Goal: Task Accomplishment & Management: Manage account settings

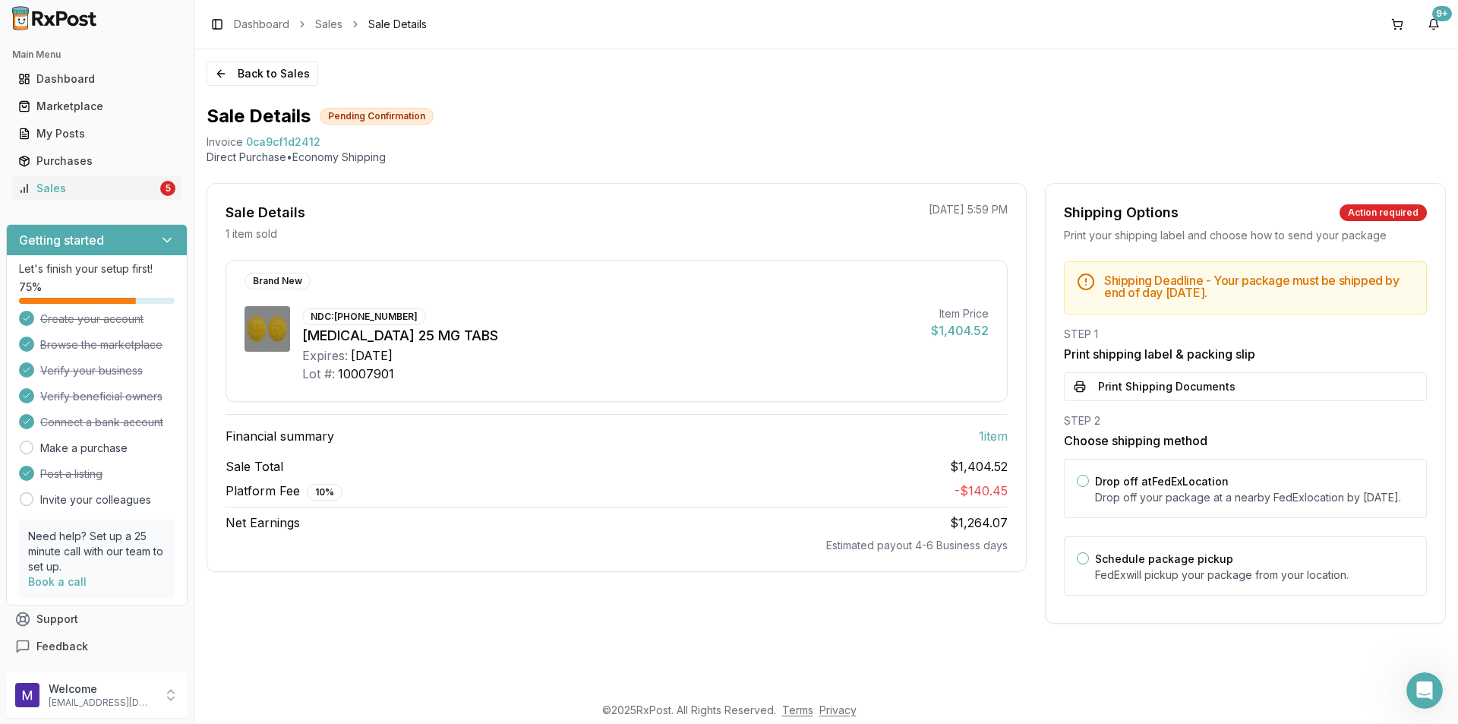
scroll to position [1366, 0]
click at [77, 194] on div "Sales" at bounding box center [87, 188] width 139 height 15
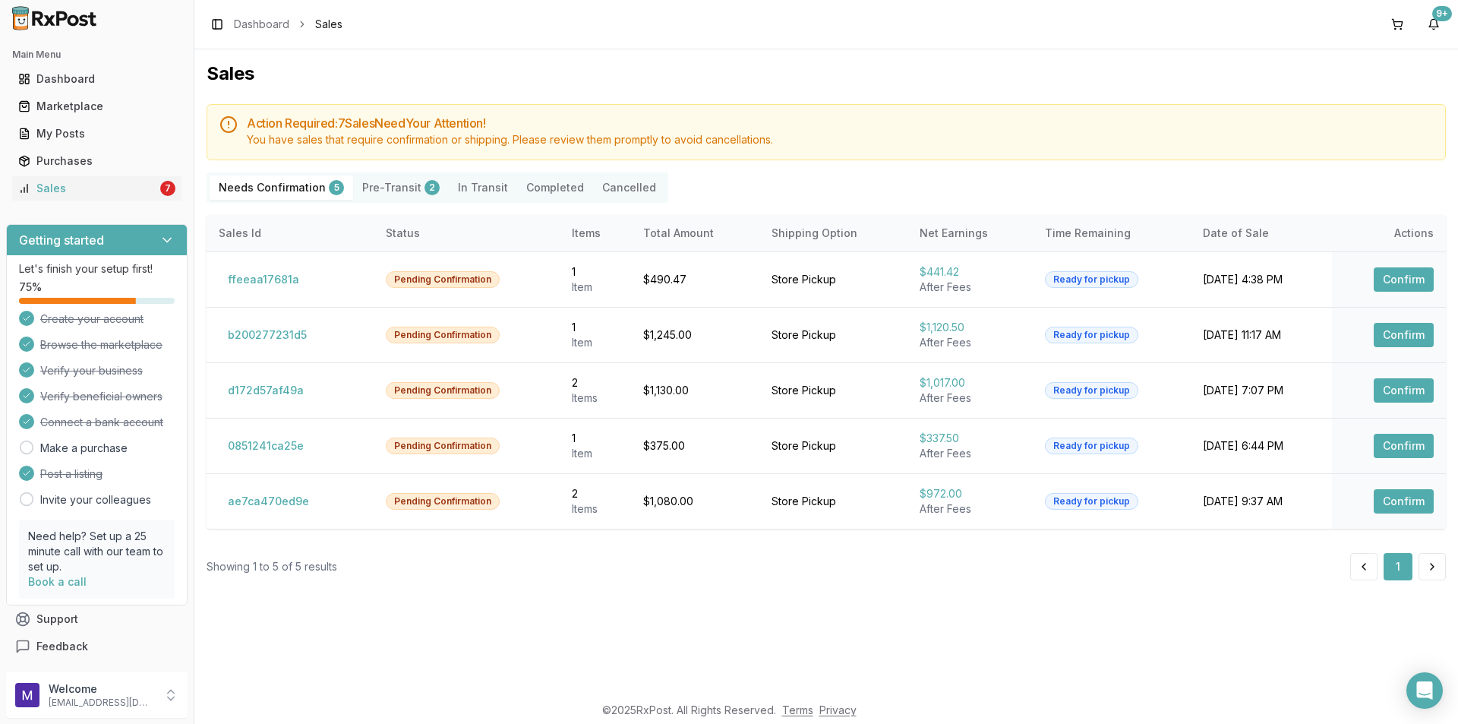
click at [403, 189] on button "Pre-Transit 2" at bounding box center [401, 187] width 96 height 24
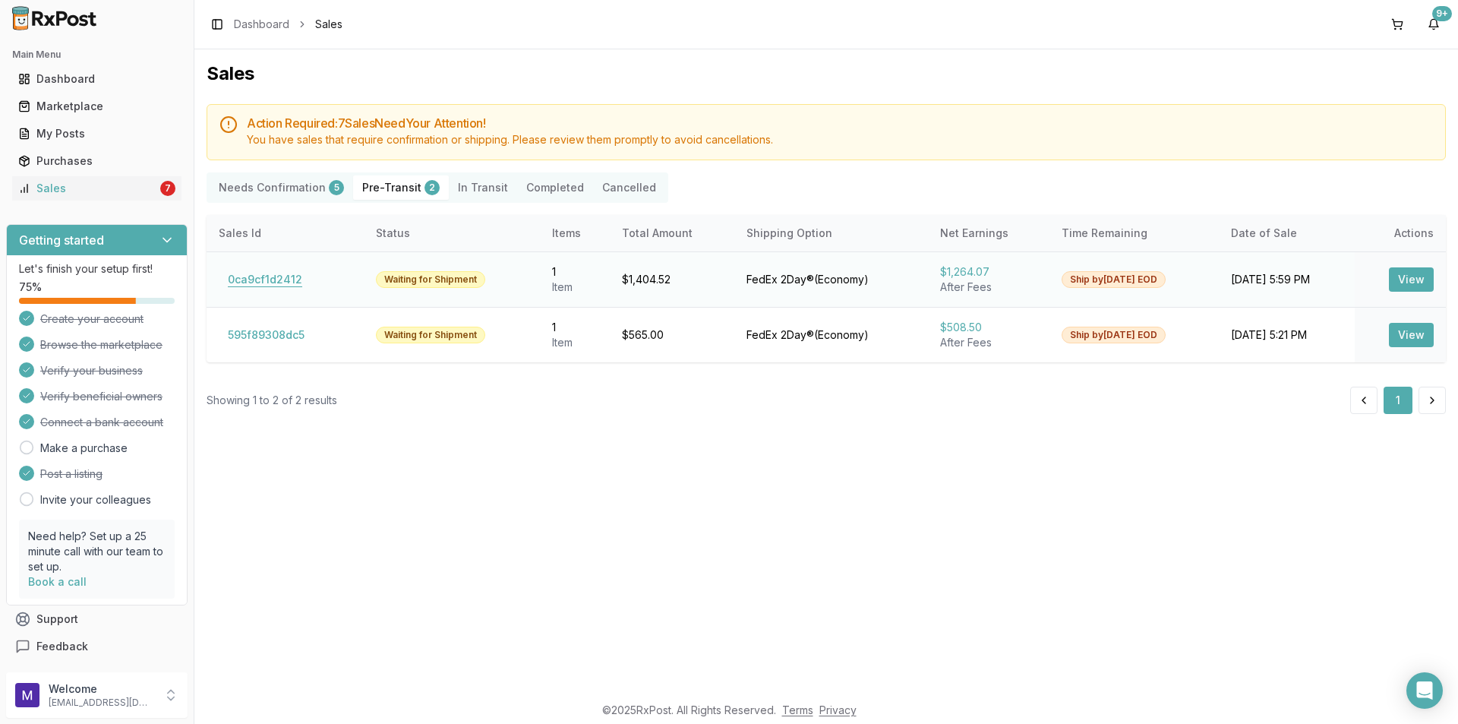
click at [286, 277] on button "0ca9cf1d2412" at bounding box center [265, 279] width 93 height 24
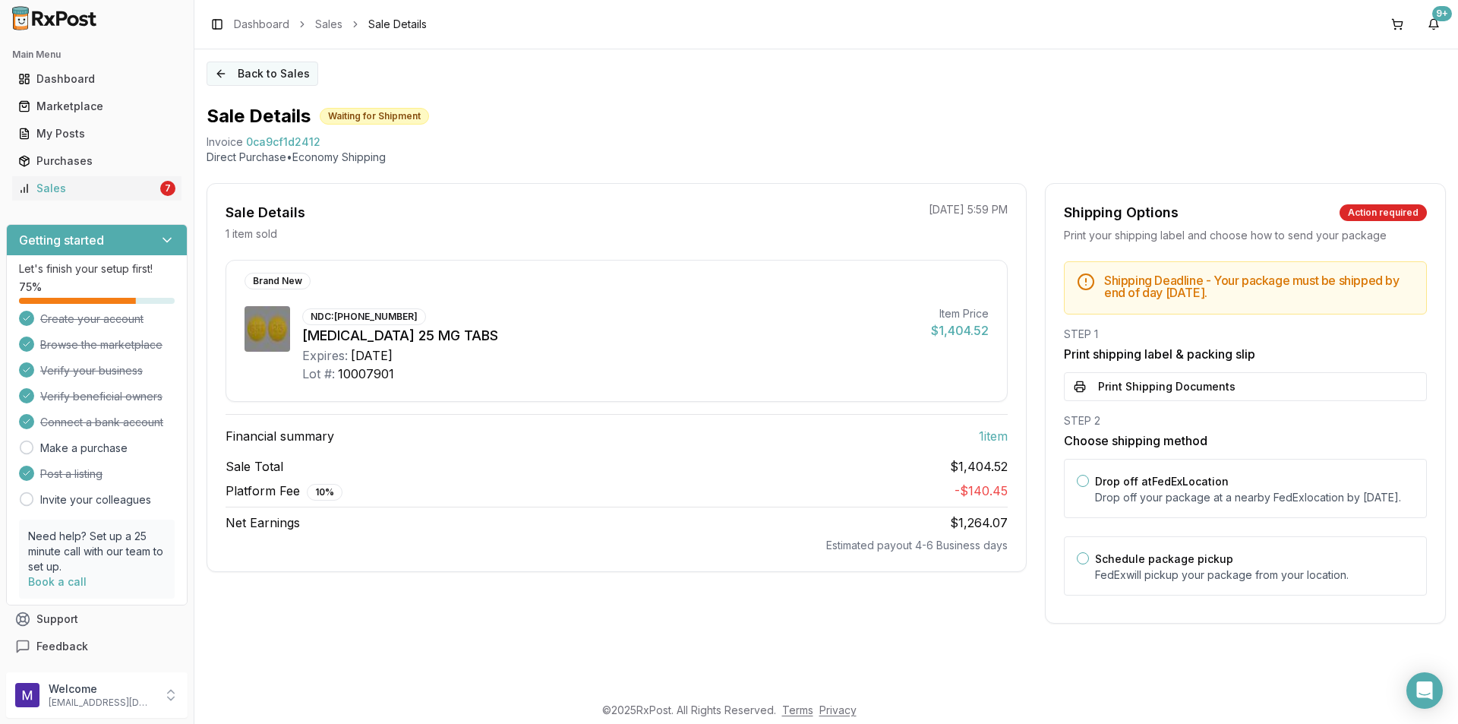
click at [251, 73] on button "Back to Sales" at bounding box center [263, 74] width 112 height 24
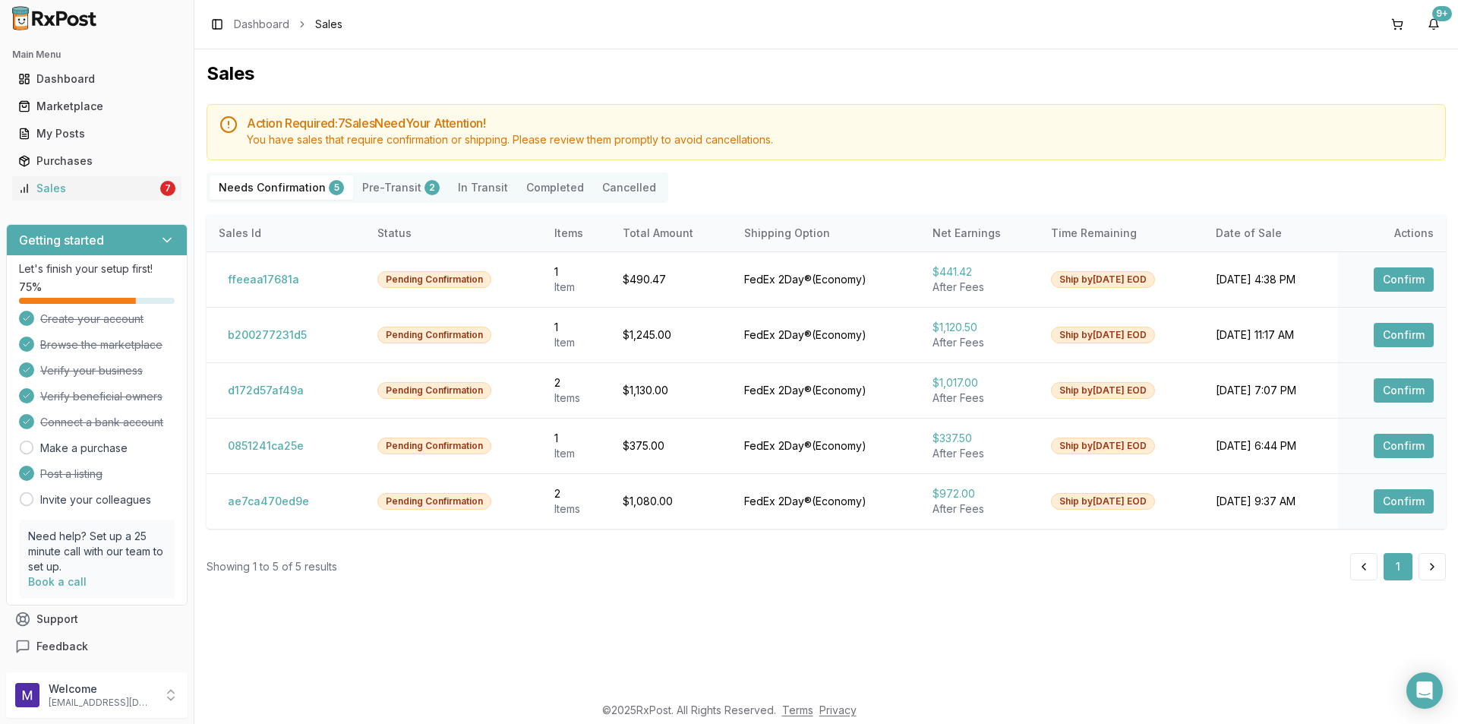
click at [403, 185] on button "Pre-Transit 2" at bounding box center [401, 187] width 96 height 24
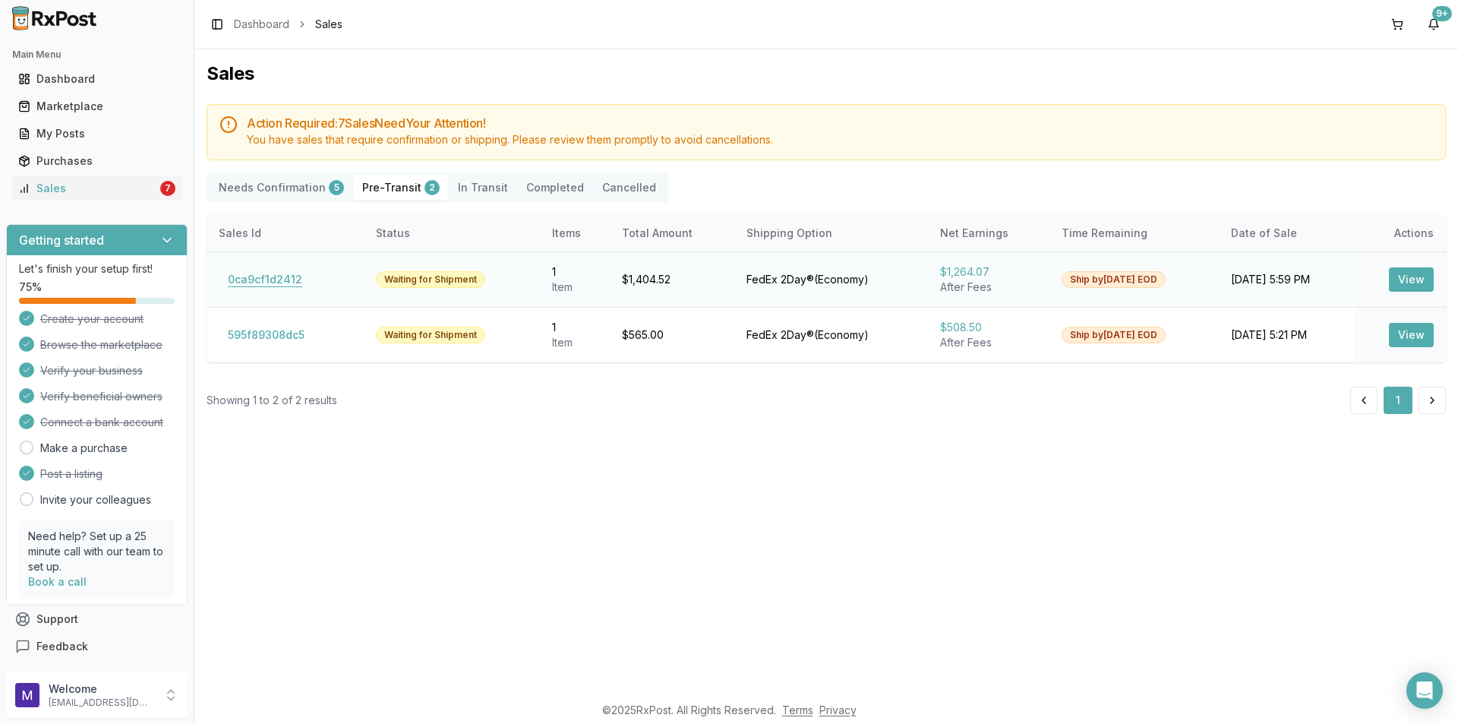
click at [263, 283] on button "0ca9cf1d2412" at bounding box center [265, 279] width 93 height 24
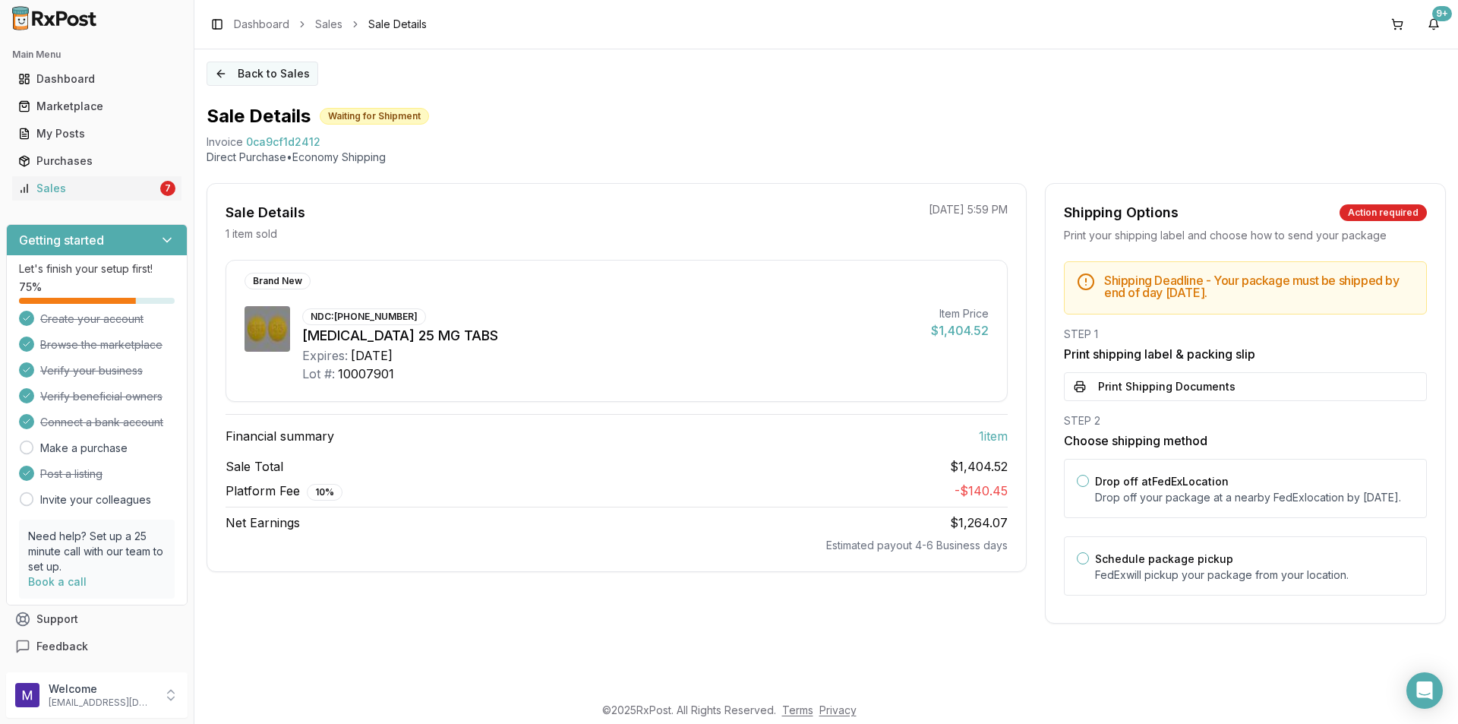
click at [271, 69] on button "Back to Sales" at bounding box center [263, 74] width 112 height 24
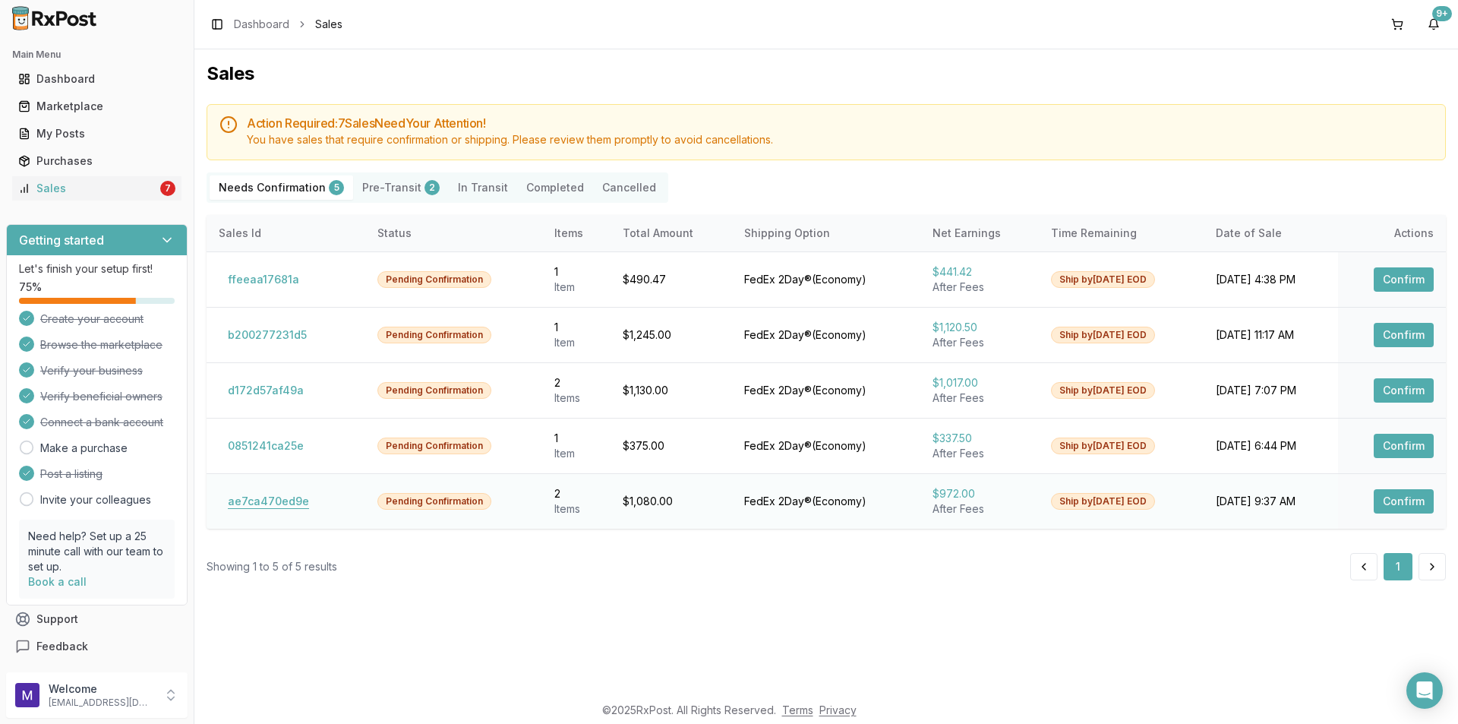
click at [279, 504] on button "ae7ca470ed9e" at bounding box center [268, 501] width 99 height 24
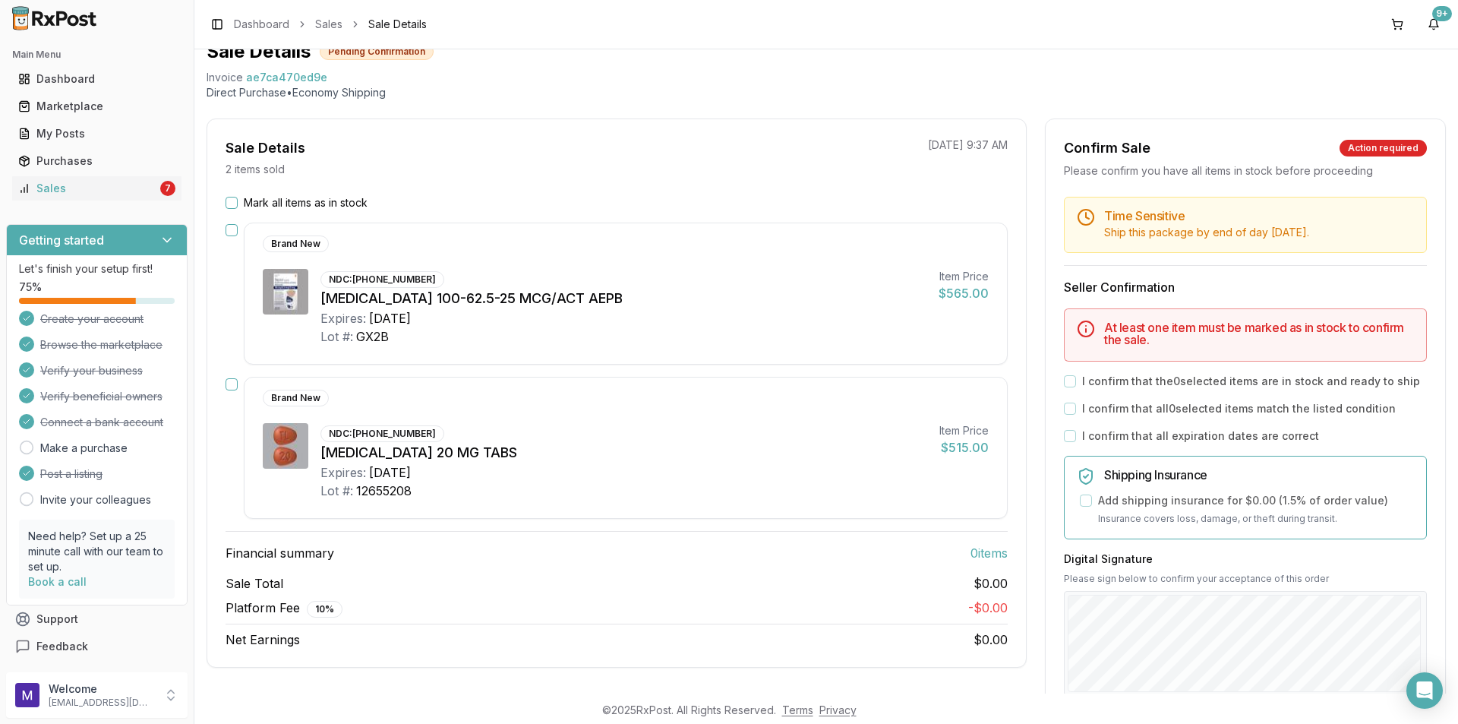
scroll to position [65, 0]
click at [241, 200] on div "Mark all items as in stock" at bounding box center [617, 201] width 782 height 15
click at [238, 200] on div "Mark all items as in stock" at bounding box center [617, 201] width 782 height 15
click at [236, 201] on button "Mark all items as in stock" at bounding box center [232, 202] width 12 height 12
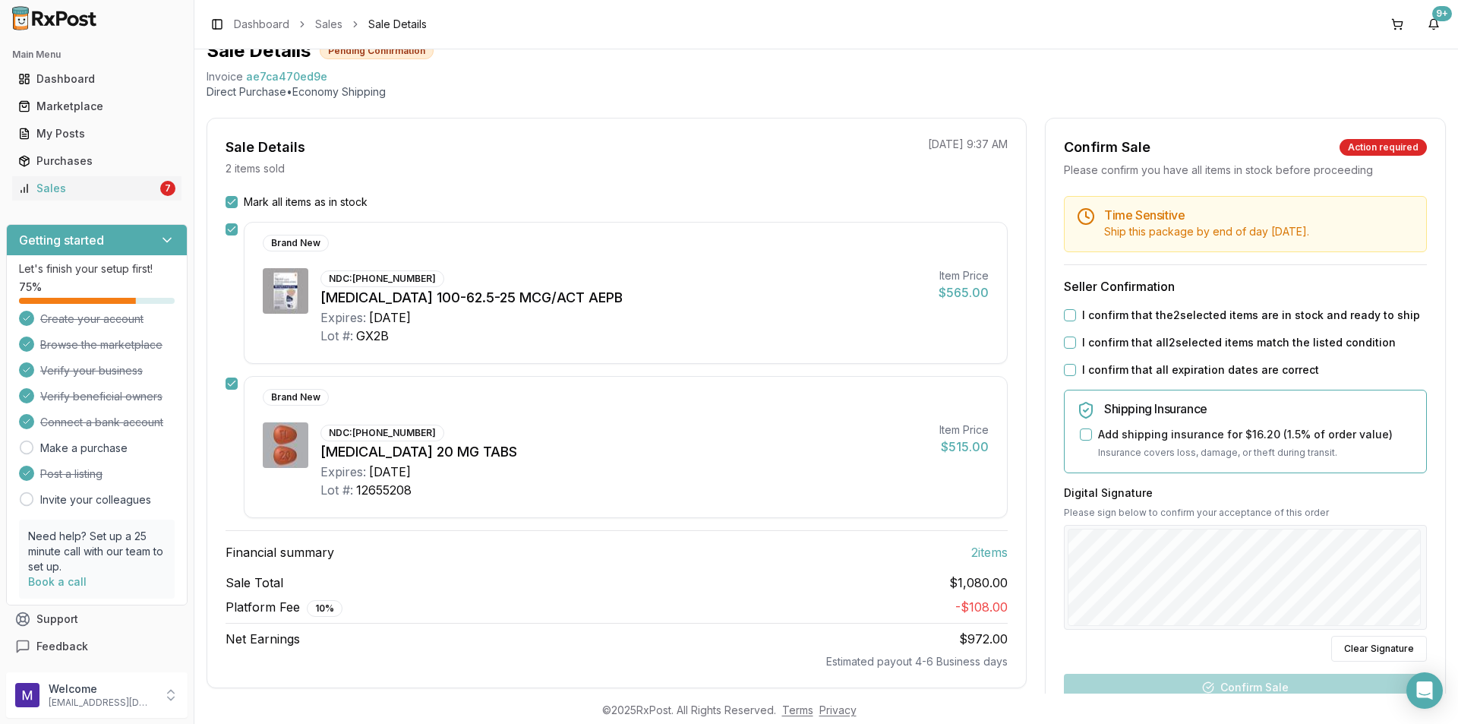
click at [1064, 316] on button "I confirm that the 2 selected items are in stock and ready to ship" at bounding box center [1070, 315] width 12 height 12
click at [1068, 351] on div "Time Sensitive Ship this package by end of day [DATE] . Seller Confirmation I c…" at bounding box center [1246, 517] width 400 height 642
click at [1068, 343] on button "I confirm that all 2 selected items match the listed condition" at bounding box center [1070, 342] width 12 height 12
click at [1070, 371] on button "I confirm that all expiration dates are correct" at bounding box center [1070, 370] width 12 height 12
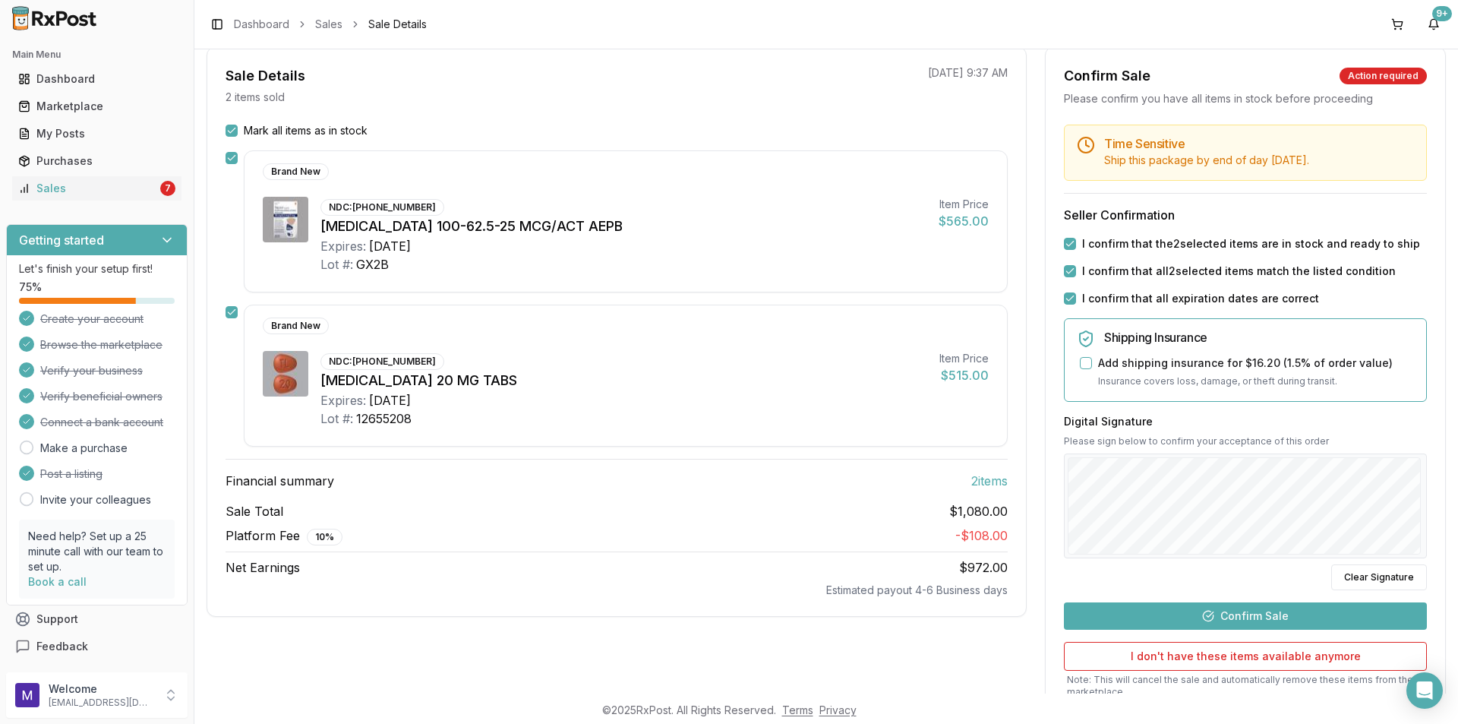
scroll to position [134, 0]
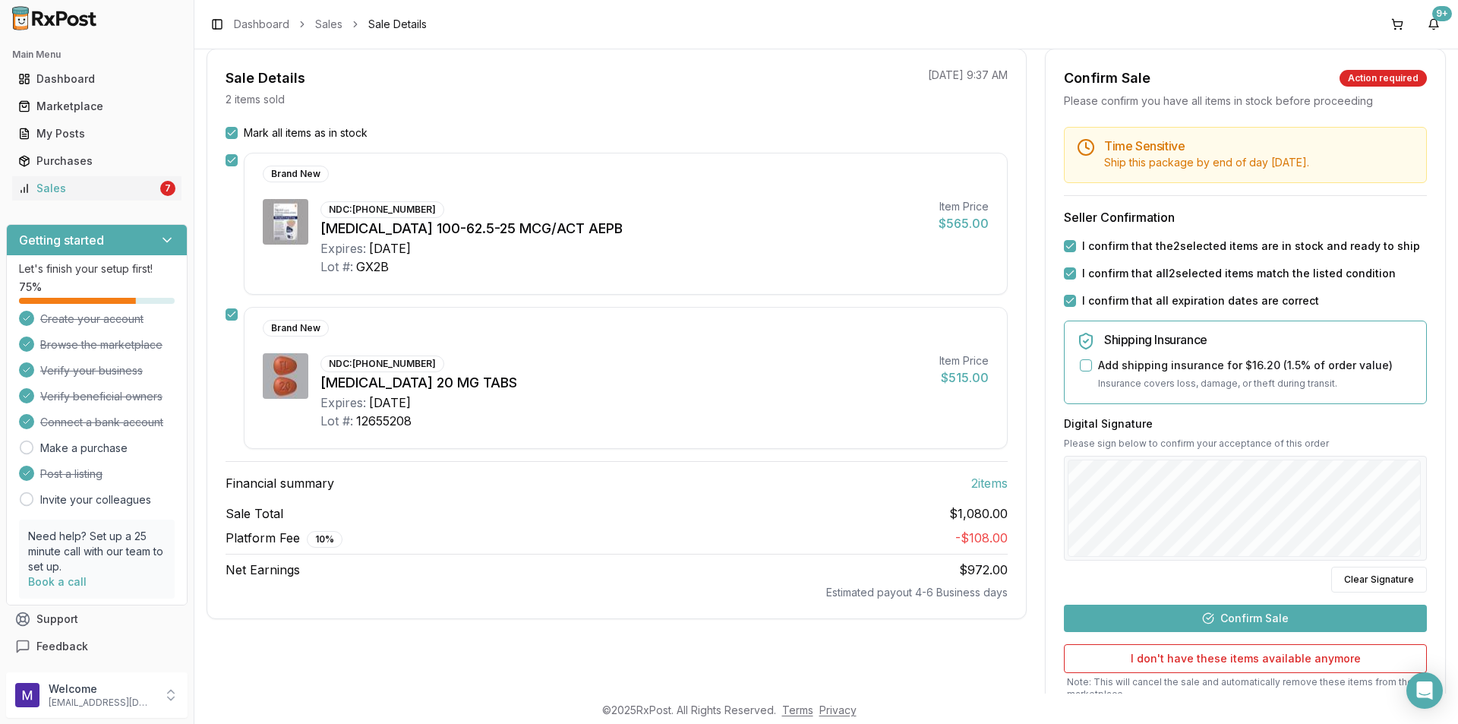
click at [1172, 622] on button "Confirm Sale" at bounding box center [1245, 618] width 363 height 27
click at [1172, 622] on div "Time Sensitive Ship this package by end of day [DATE] . Seller Confirmation I c…" at bounding box center [1246, 448] width 400 height 642
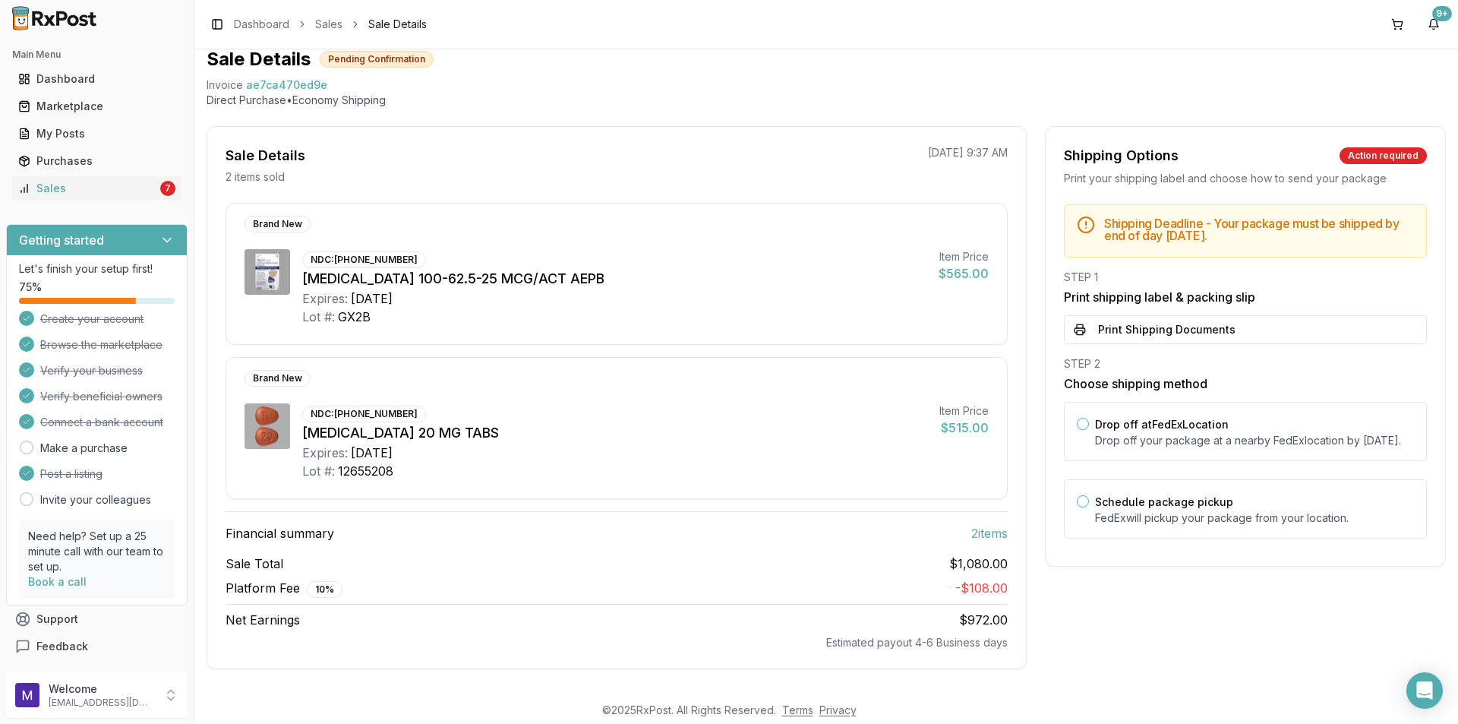
scroll to position [57, 0]
click at [90, 194] on div "Sales" at bounding box center [87, 188] width 139 height 15
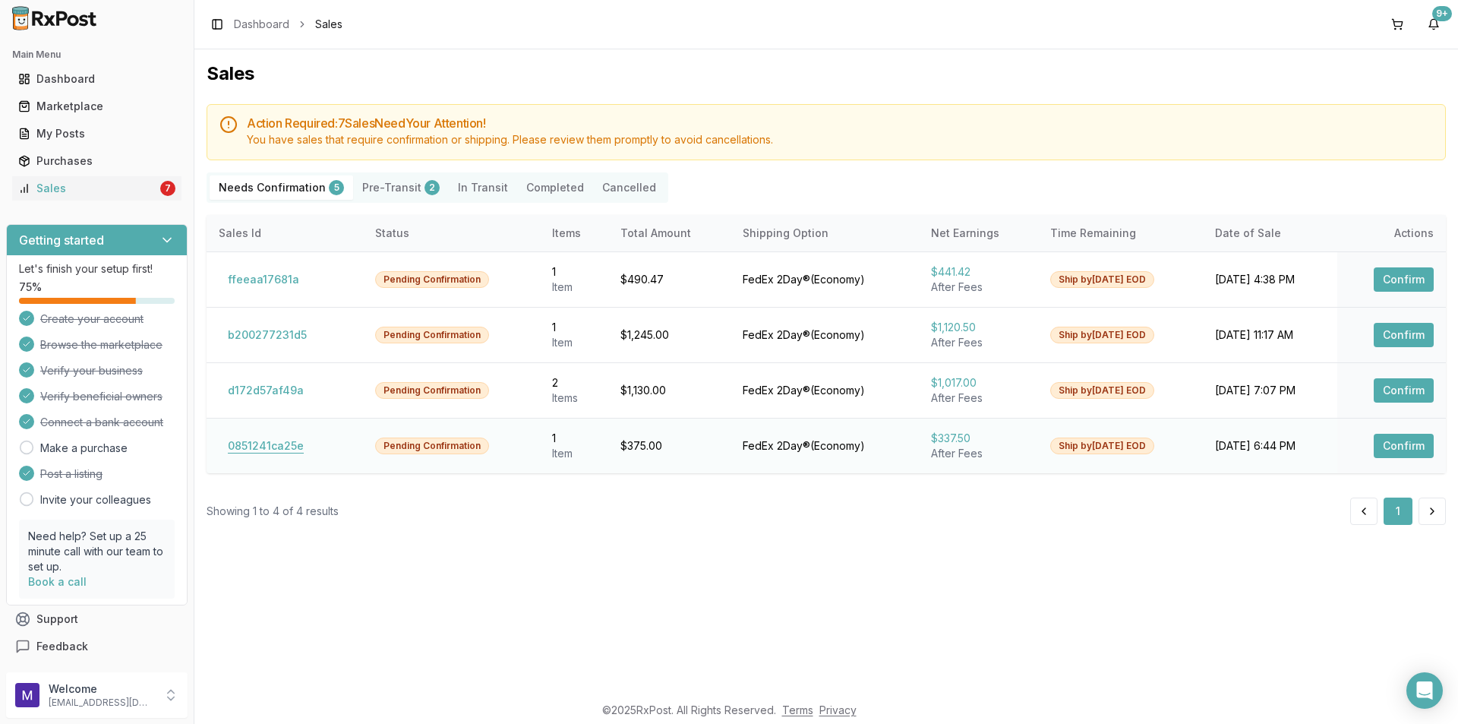
click at [269, 448] on button "0851241ca25e" at bounding box center [266, 446] width 94 height 24
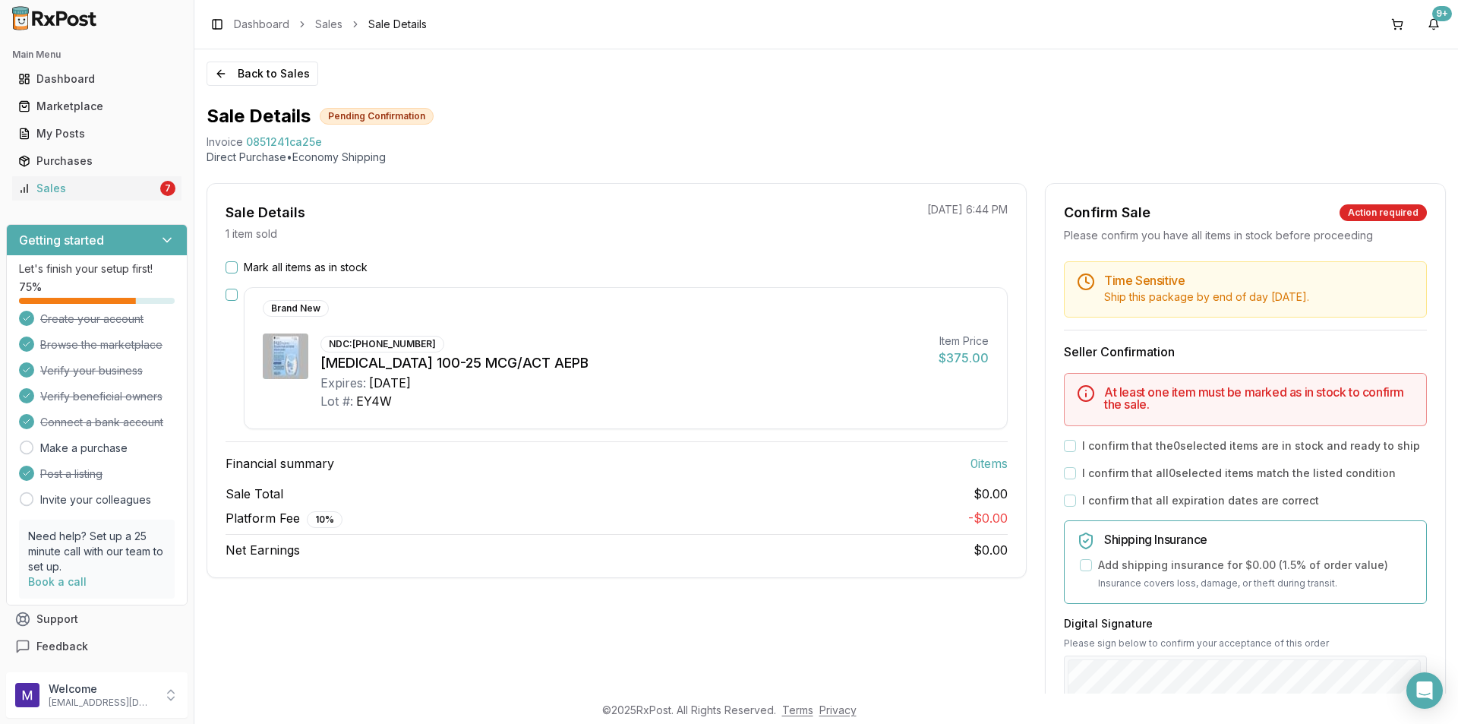
click at [232, 273] on button "Mark all items as in stock" at bounding box center [232, 267] width 12 height 12
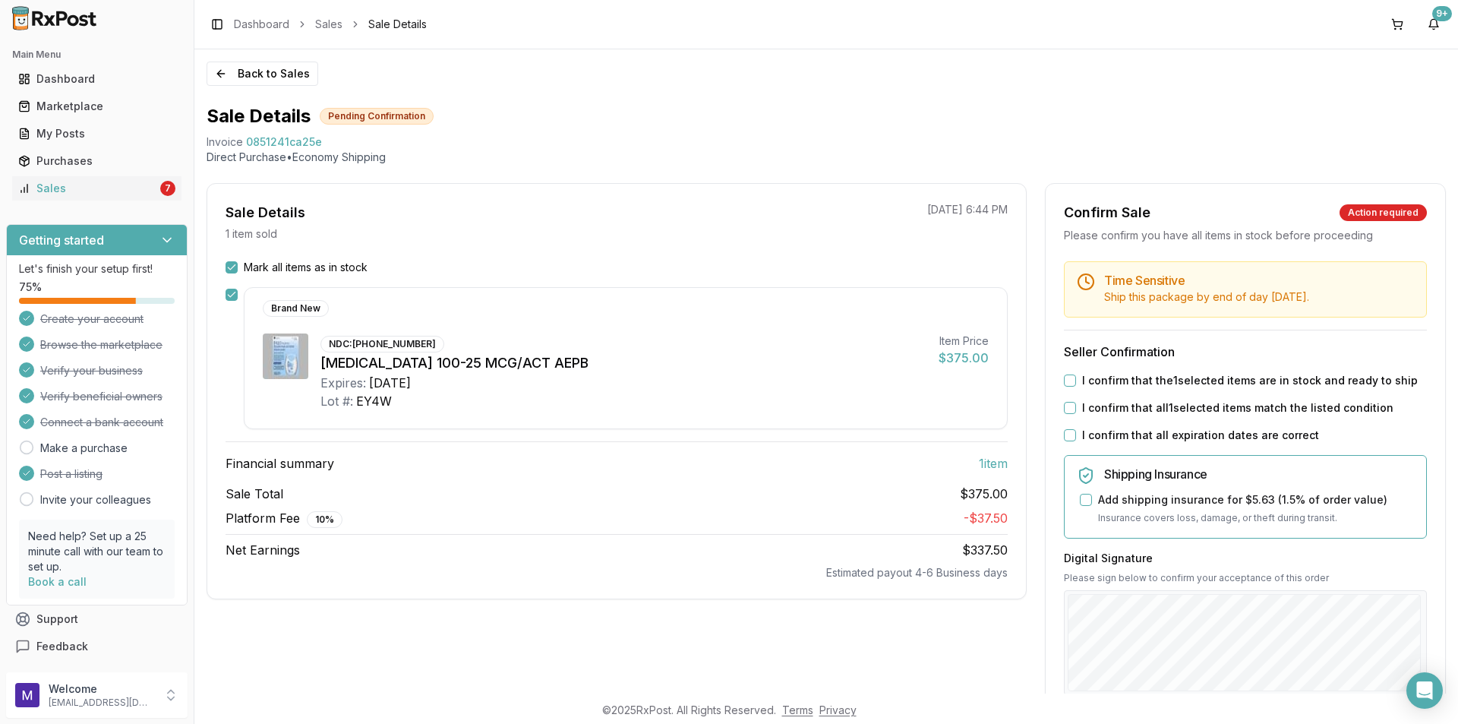
click at [1064, 381] on button "I confirm that the 1 selected items are in stock and ready to ship" at bounding box center [1070, 380] width 12 height 12
click at [1060, 418] on div "Time Sensitive Ship this package by end of day [DATE] . Seller Confirmation I c…" at bounding box center [1246, 582] width 400 height 642
click at [1068, 403] on button "I confirm that all 1 selected items match the listed condition" at bounding box center [1070, 408] width 12 height 12
click at [1072, 438] on button "I confirm that all expiration dates are correct" at bounding box center [1070, 435] width 12 height 12
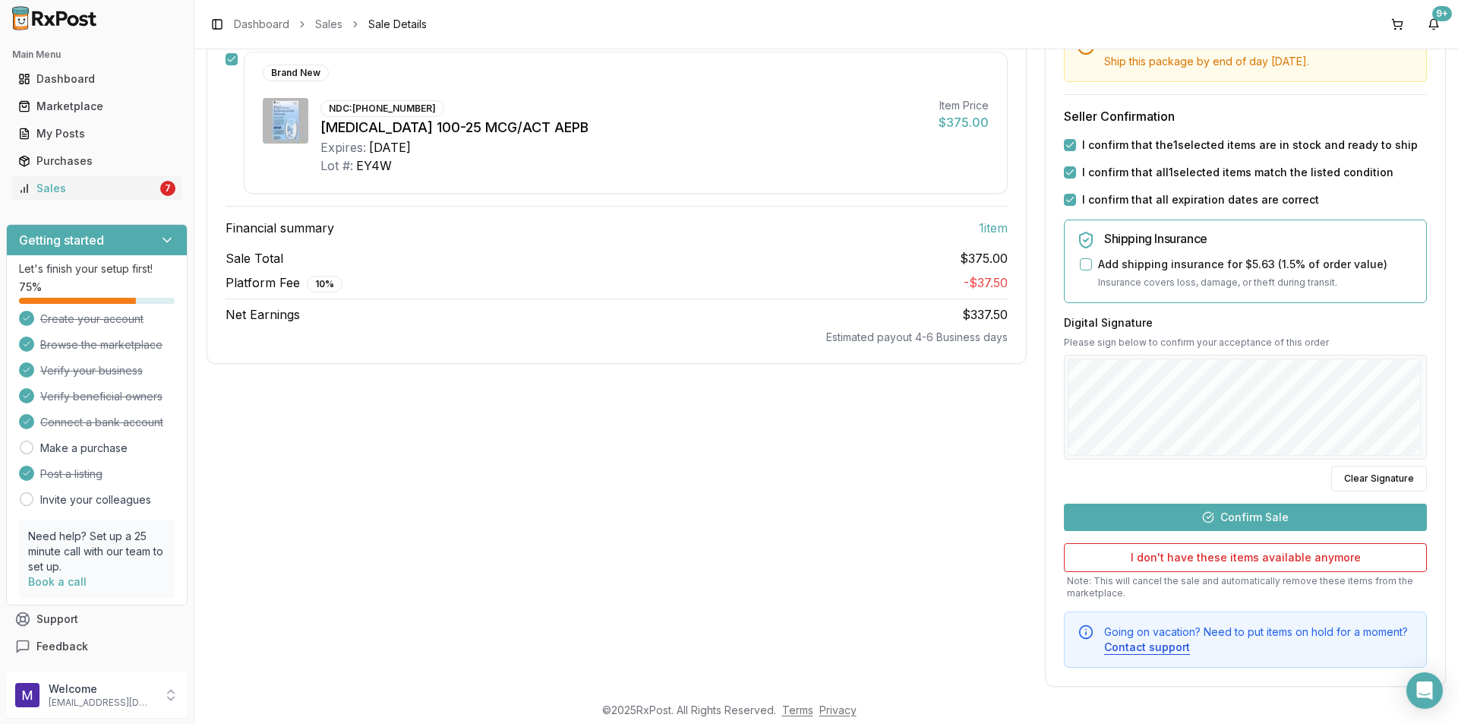
scroll to position [253, 0]
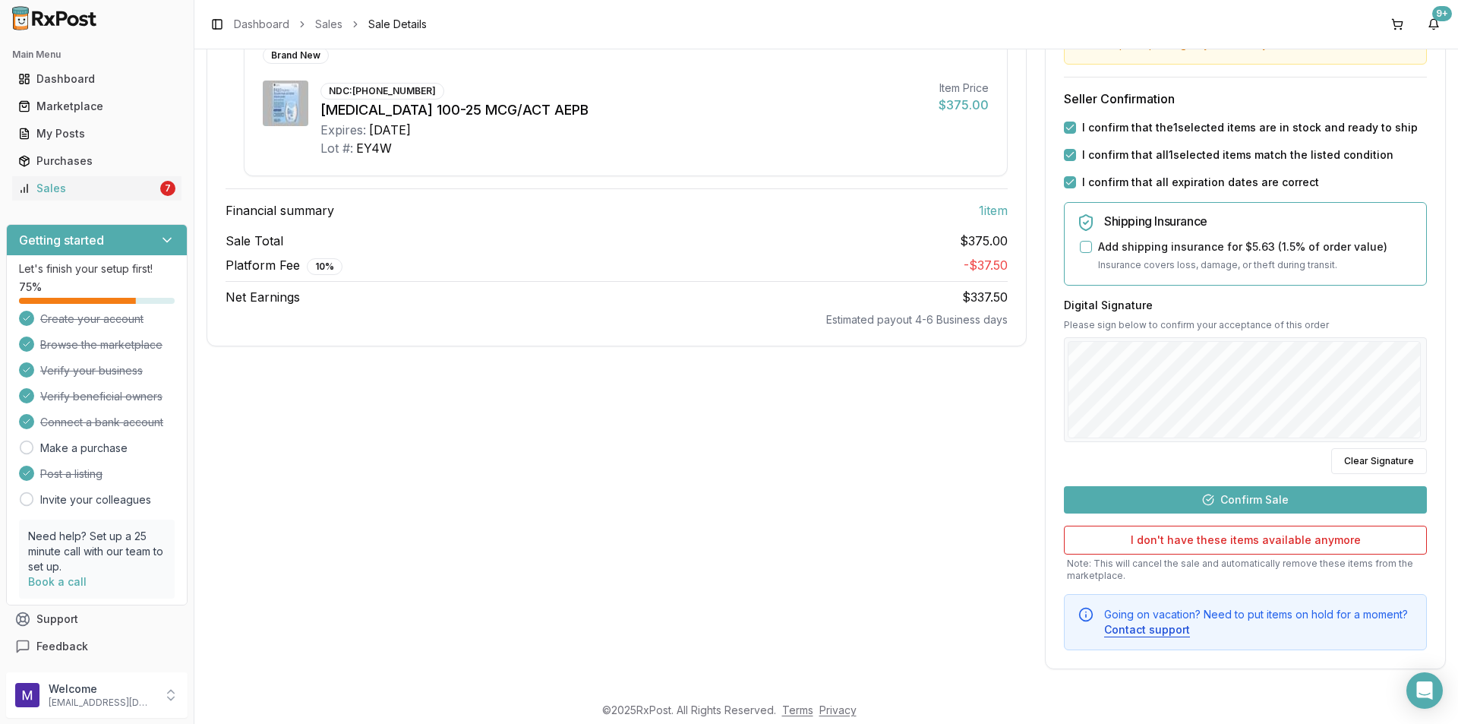
click at [1271, 497] on button "Confirm Sale" at bounding box center [1245, 499] width 363 height 27
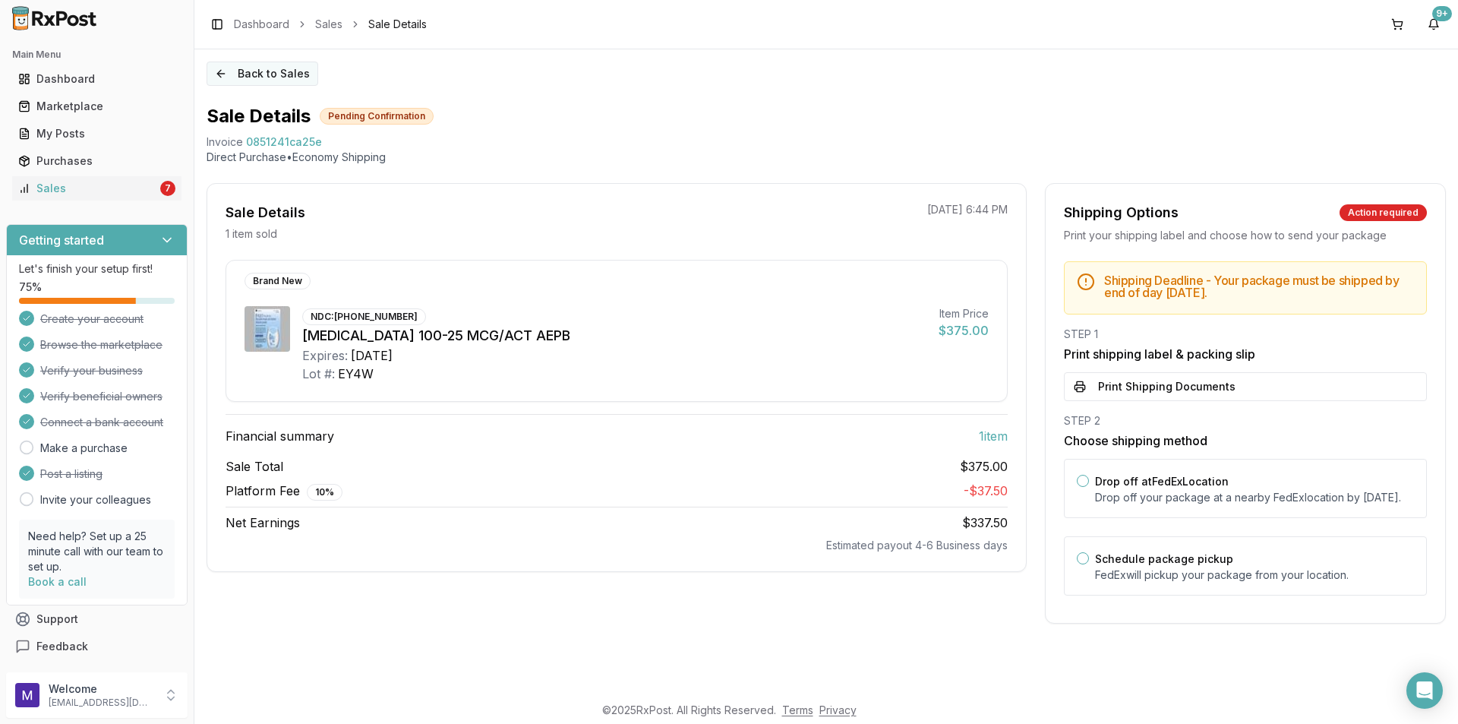
click at [245, 75] on button "Back to Sales" at bounding box center [263, 74] width 112 height 24
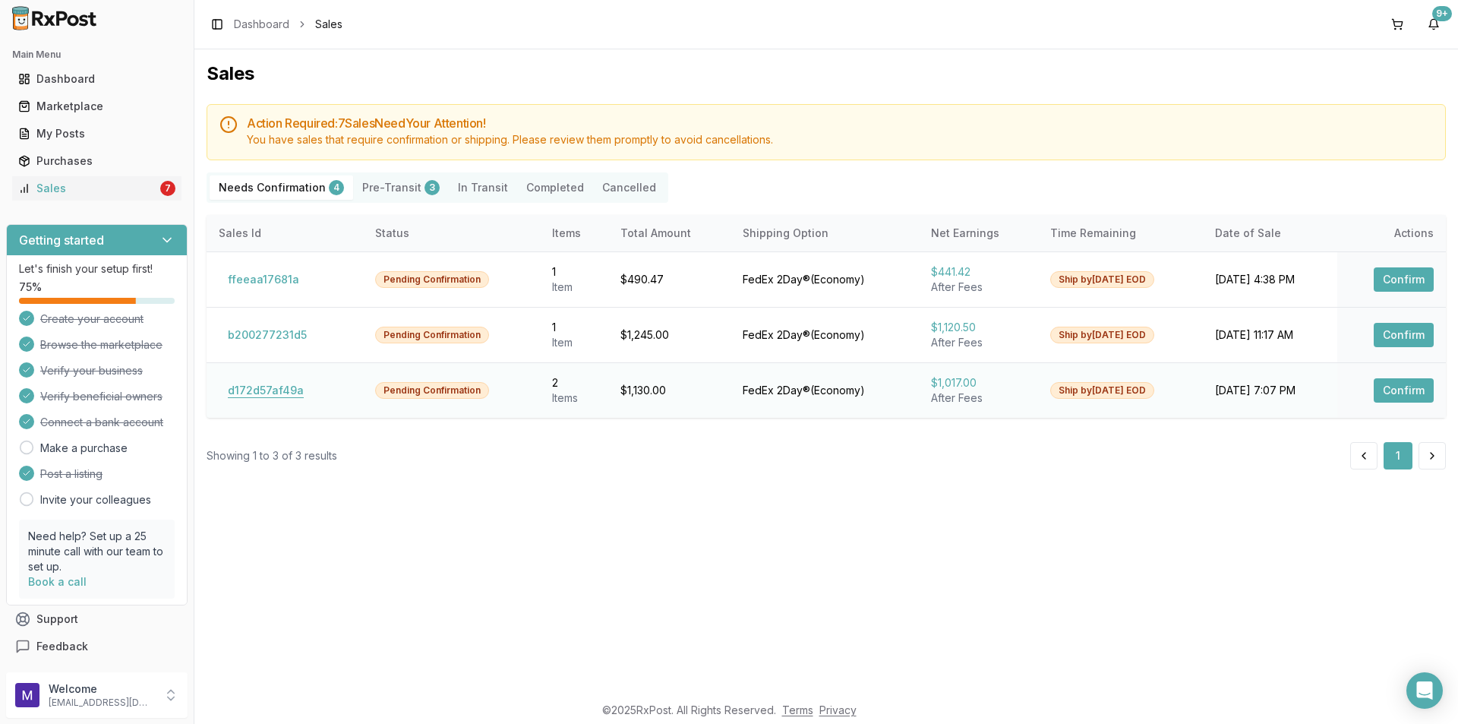
click at [275, 393] on button "d172d57af49a" at bounding box center [266, 390] width 94 height 24
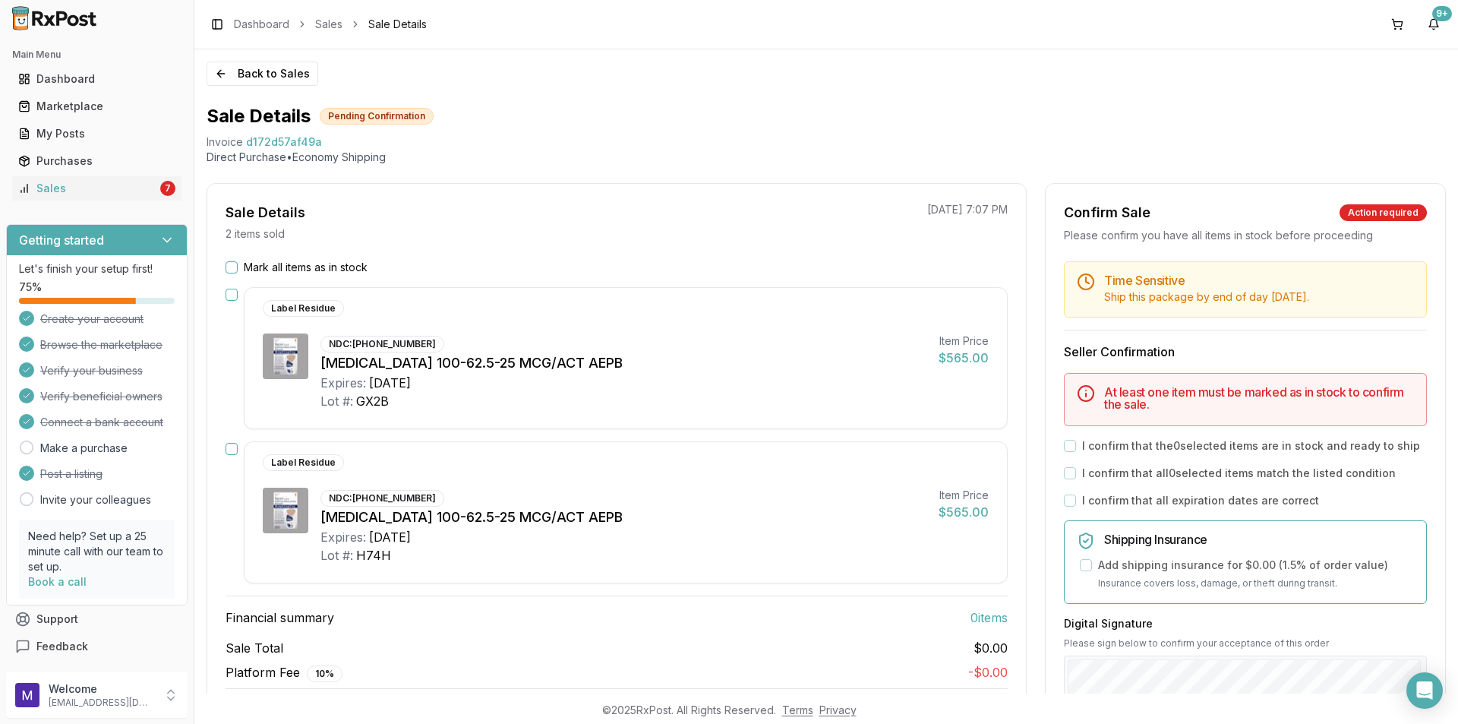
click at [232, 269] on button "Mark all items as in stock" at bounding box center [232, 267] width 12 height 12
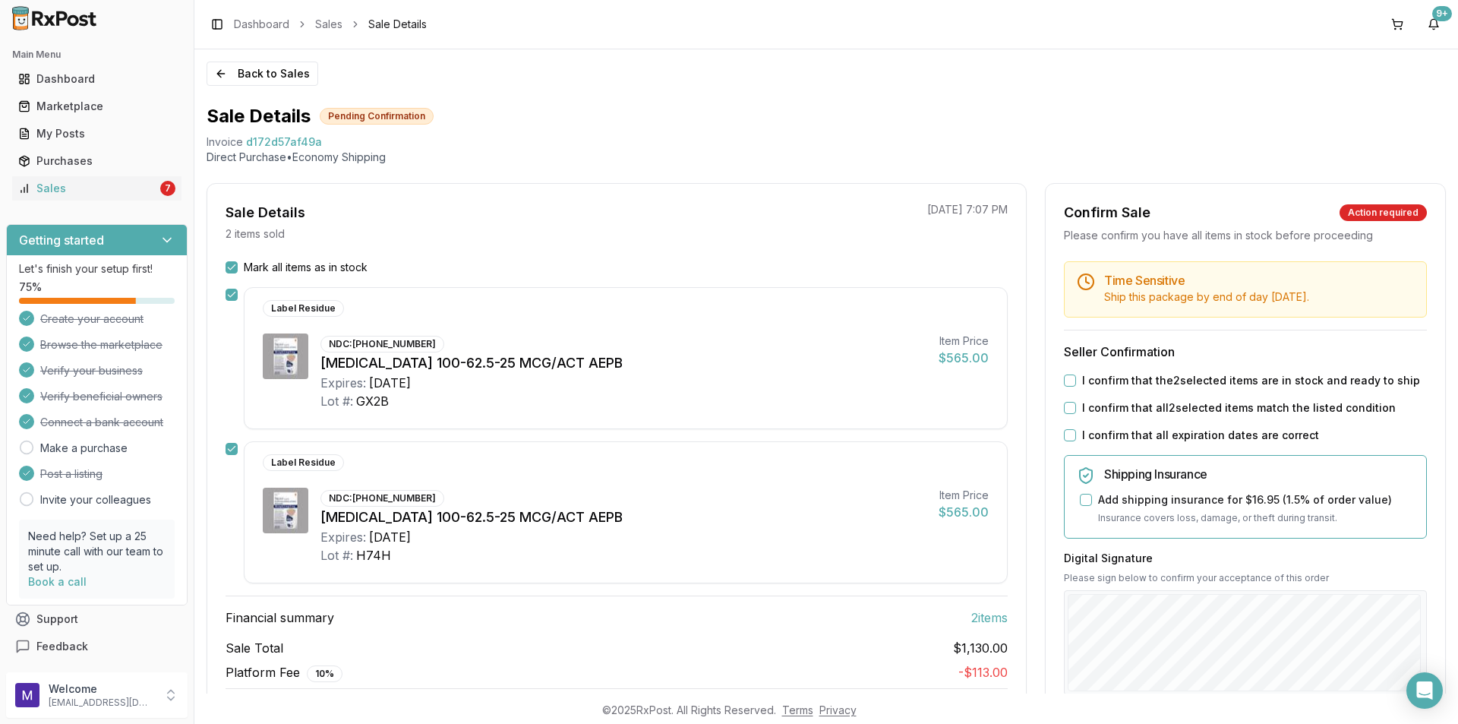
click at [1325, 587] on div "Digital Signature Please sign below to confirm your acceptance of this order Cl…" at bounding box center [1245, 639] width 363 height 176
click at [1070, 381] on button "I confirm that the 2 selected items are in stock and ready to ship" at bounding box center [1070, 380] width 12 height 12
click at [1053, 418] on div "Time Sensitive Ship this package by end of day [DATE] . Seller Confirmation I c…" at bounding box center [1246, 582] width 400 height 642
click at [1070, 406] on button "I confirm that all 2 selected items match the listed condition" at bounding box center [1070, 408] width 12 height 12
click at [1064, 436] on button "I confirm that all expiration dates are correct" at bounding box center [1070, 435] width 12 height 12
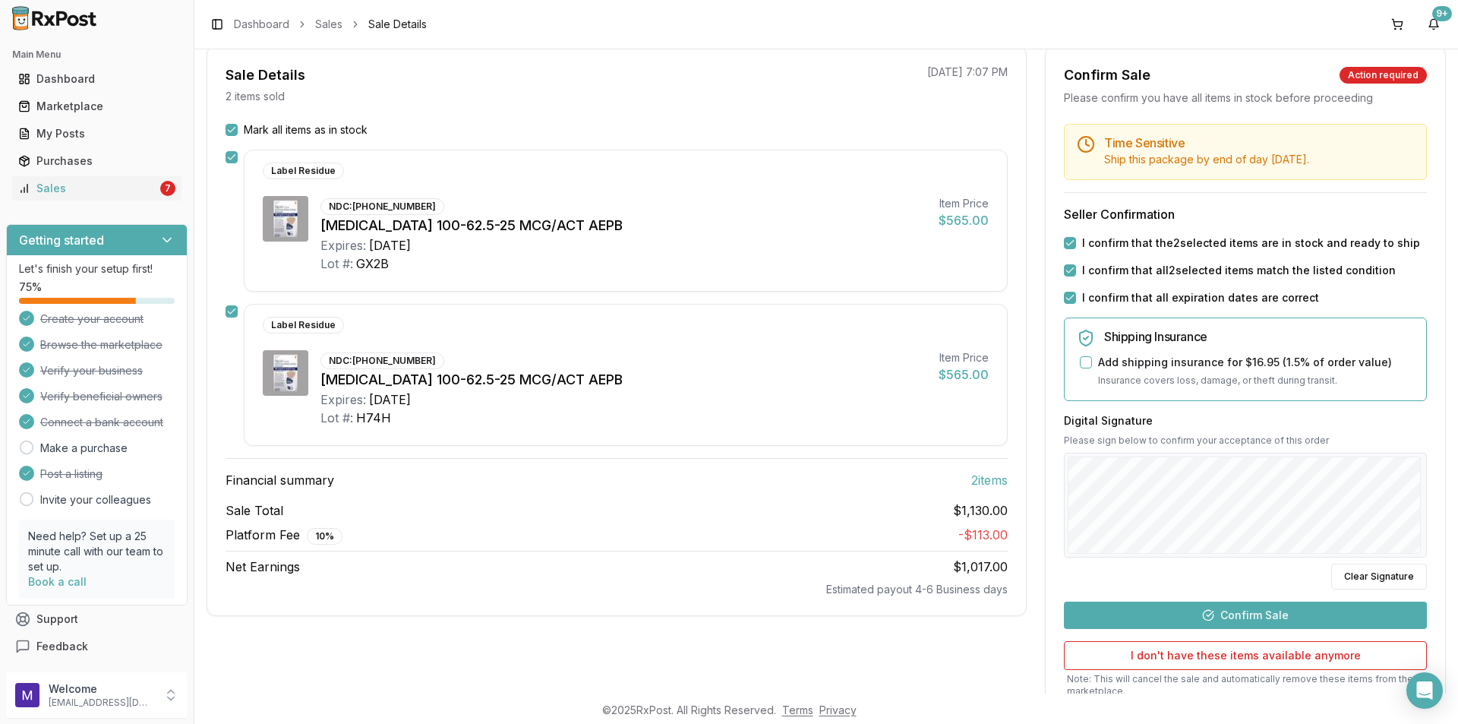
scroll to position [146, 0]
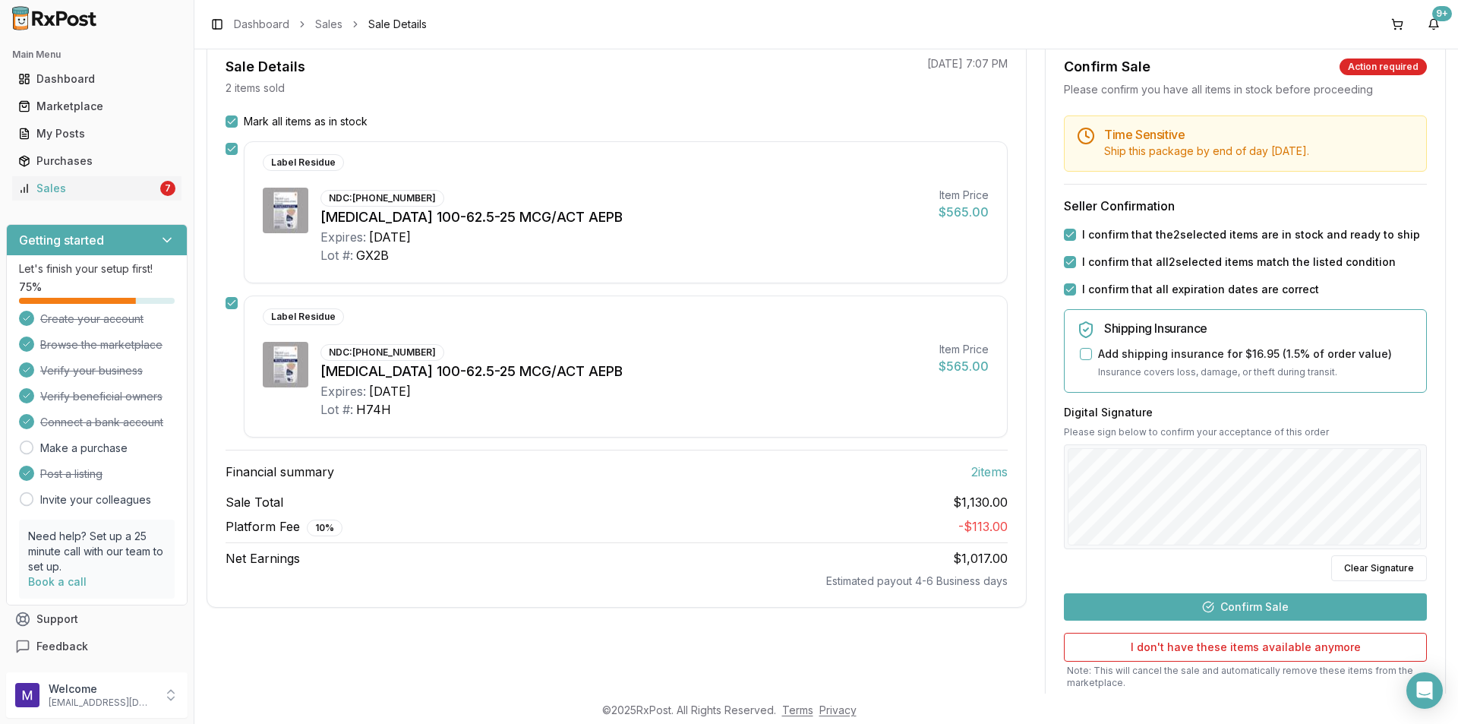
click at [1247, 608] on button "Confirm Sale" at bounding box center [1245, 606] width 363 height 27
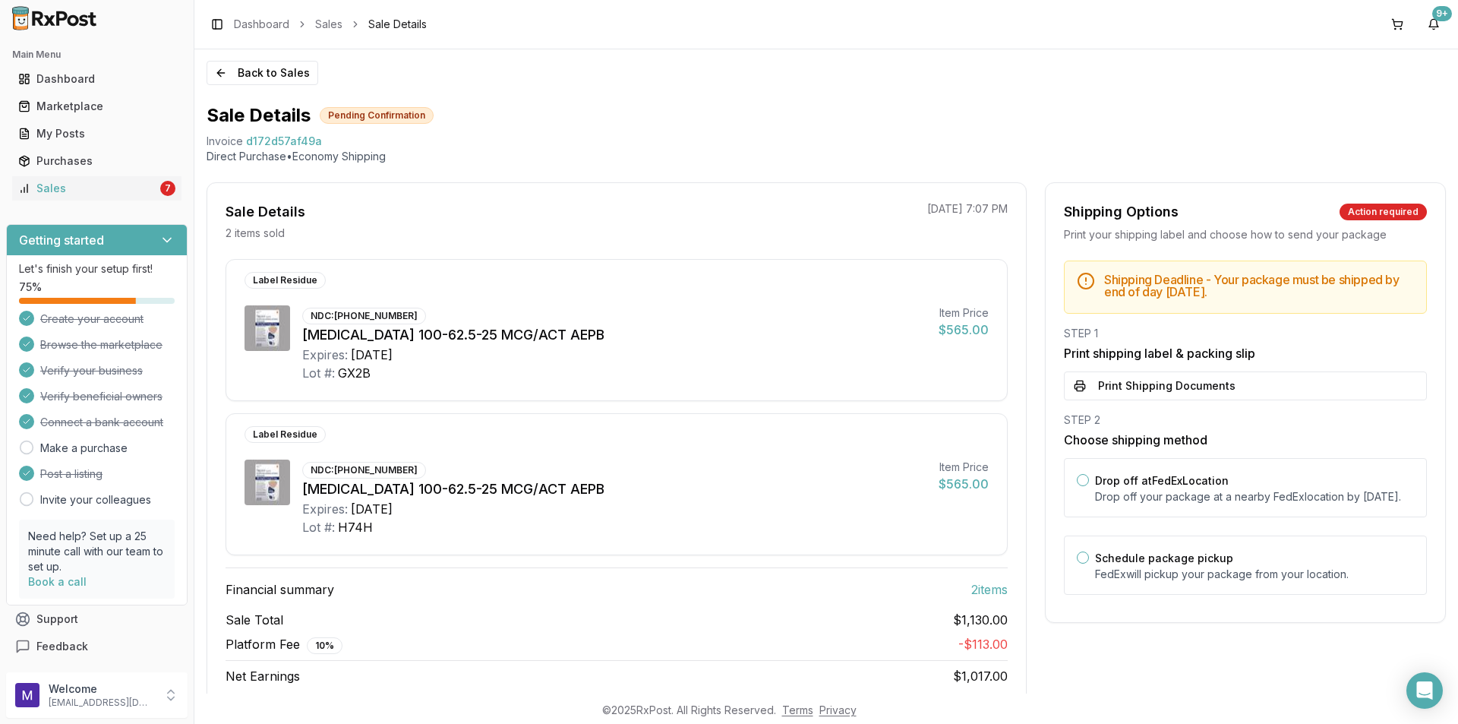
scroll to position [0, 0]
click at [271, 75] on button "Back to Sales" at bounding box center [263, 74] width 112 height 24
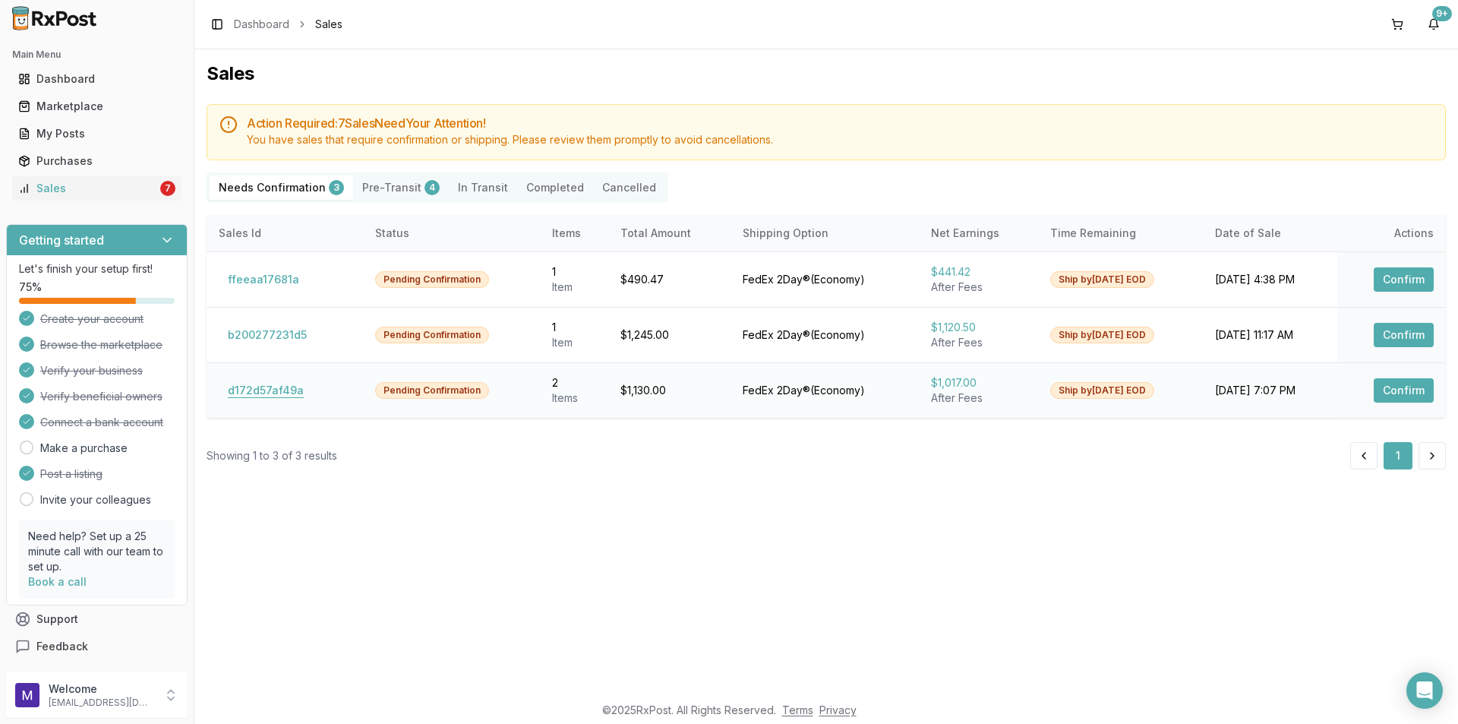
click at [279, 391] on button "d172d57af49a" at bounding box center [266, 390] width 94 height 24
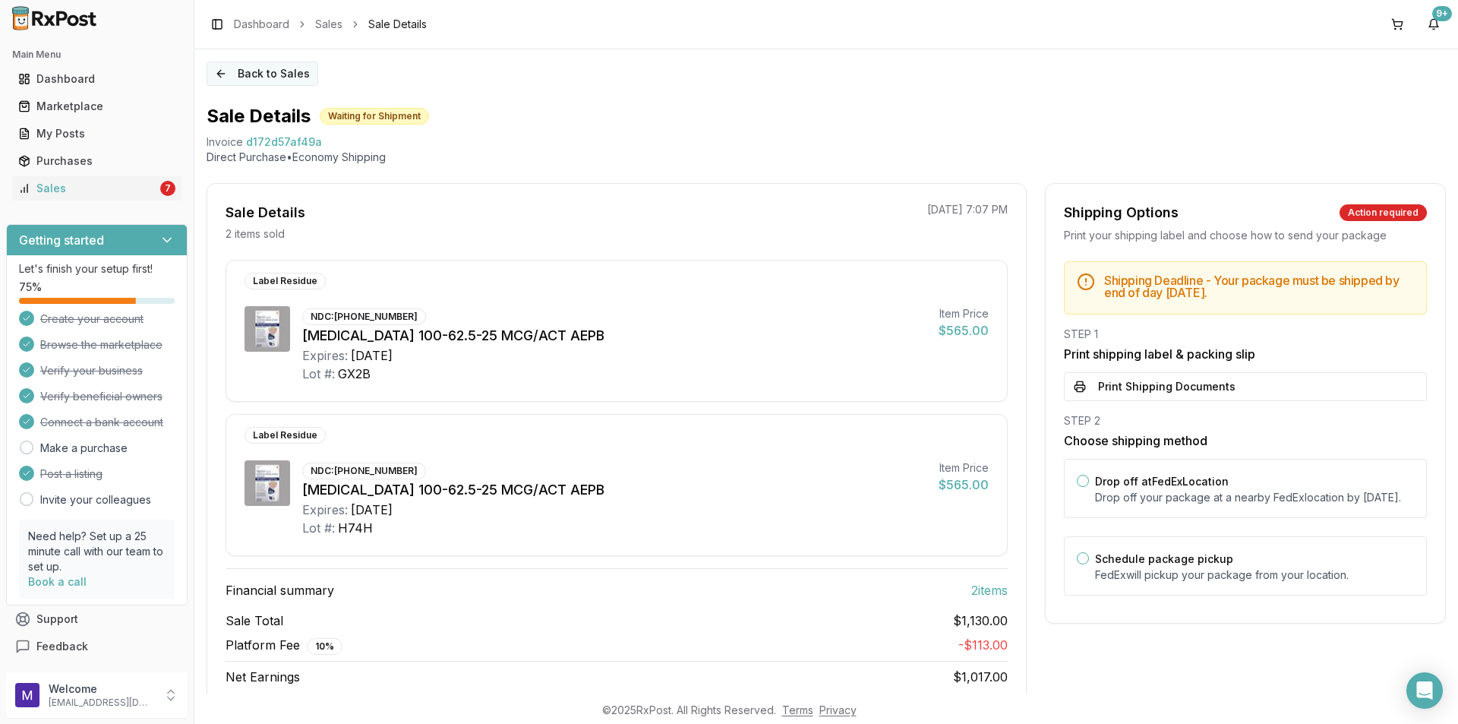
click at [277, 69] on button "Back to Sales" at bounding box center [263, 74] width 112 height 24
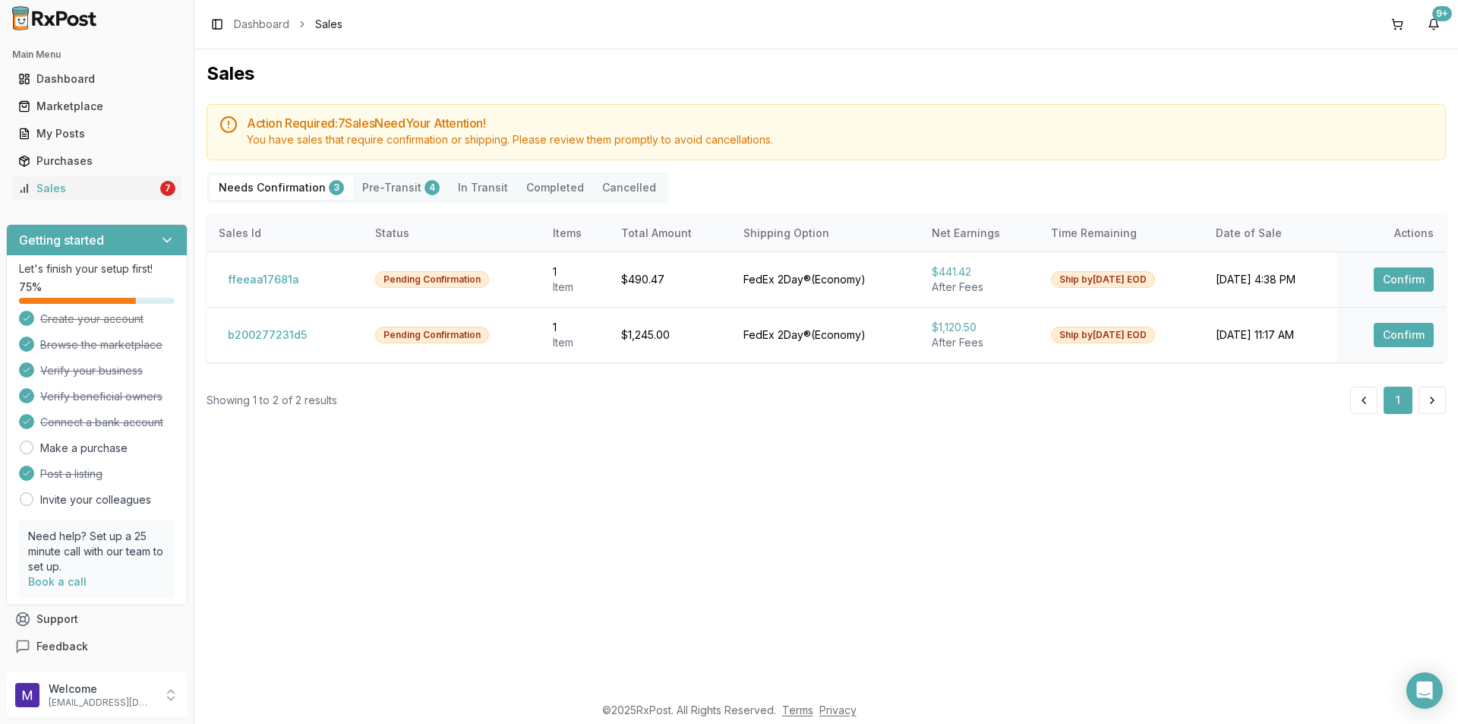
click at [267, 189] on Confirmation "Needs Confirmation 3" at bounding box center [282, 187] width 144 height 24
click at [259, 283] on button "ffeeaa17681a" at bounding box center [264, 279] width 90 height 24
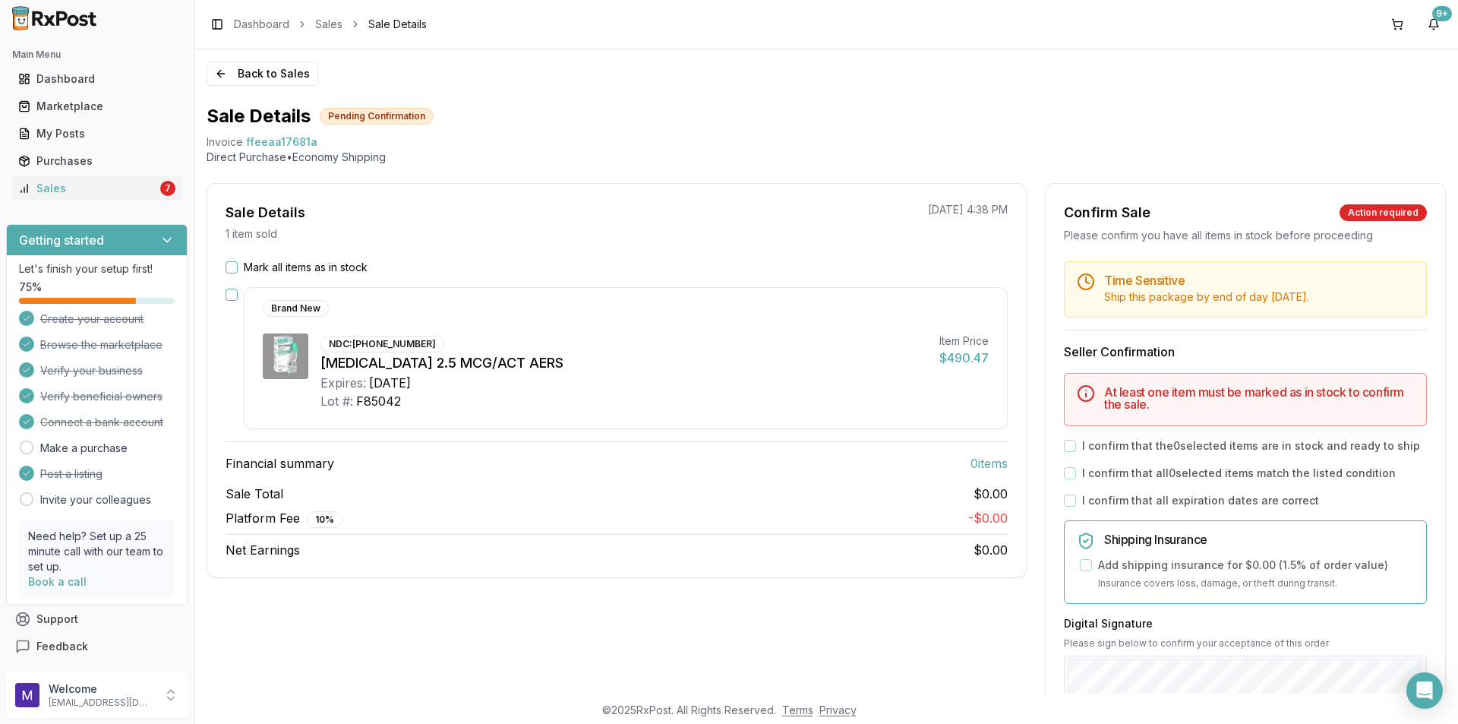
click at [232, 267] on button "Mark all items as in stock" at bounding box center [232, 267] width 12 height 12
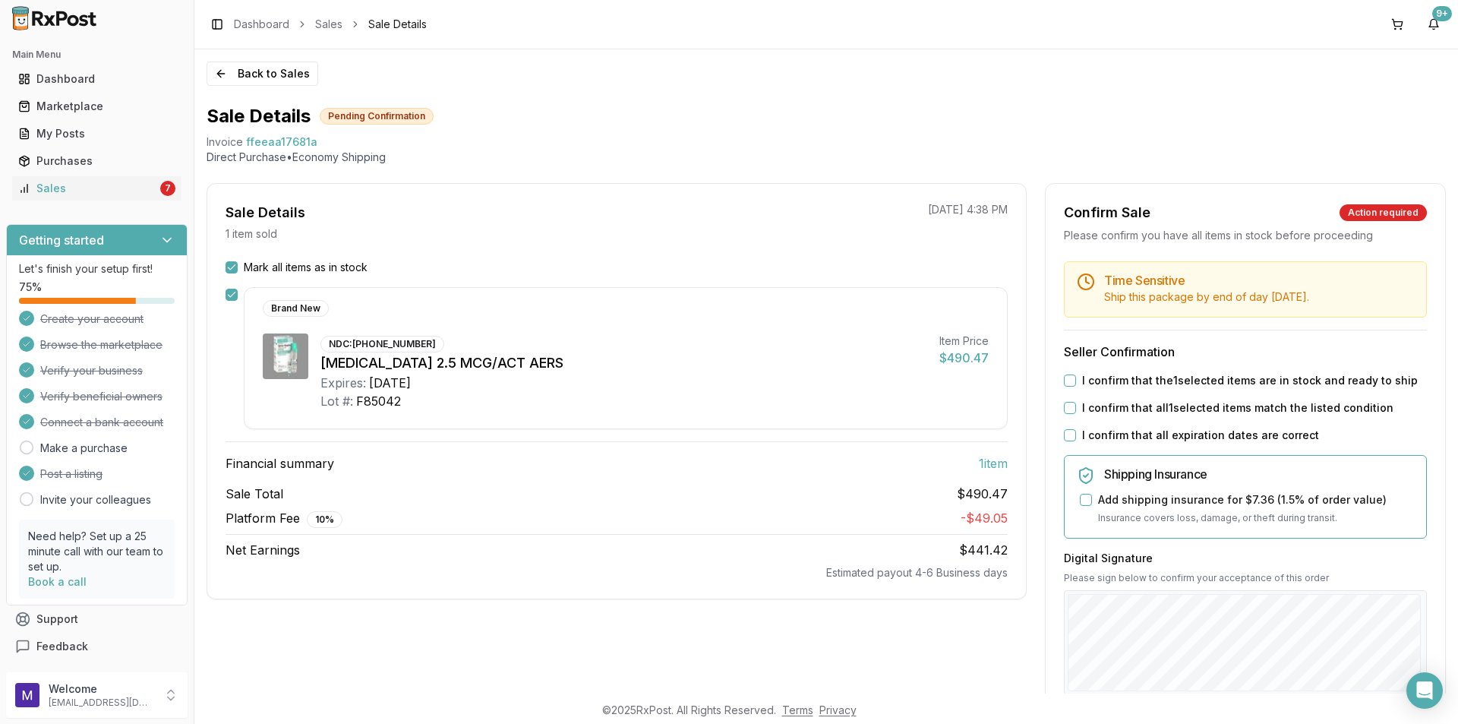
click at [1070, 381] on button "I confirm that the 1 selected items are in stock and ready to ship" at bounding box center [1070, 380] width 12 height 12
click at [1070, 409] on button "I confirm that all 1 selected items match the listed condition" at bounding box center [1070, 408] width 12 height 12
click at [1070, 441] on button "I confirm that all expiration dates are correct" at bounding box center [1070, 435] width 12 height 12
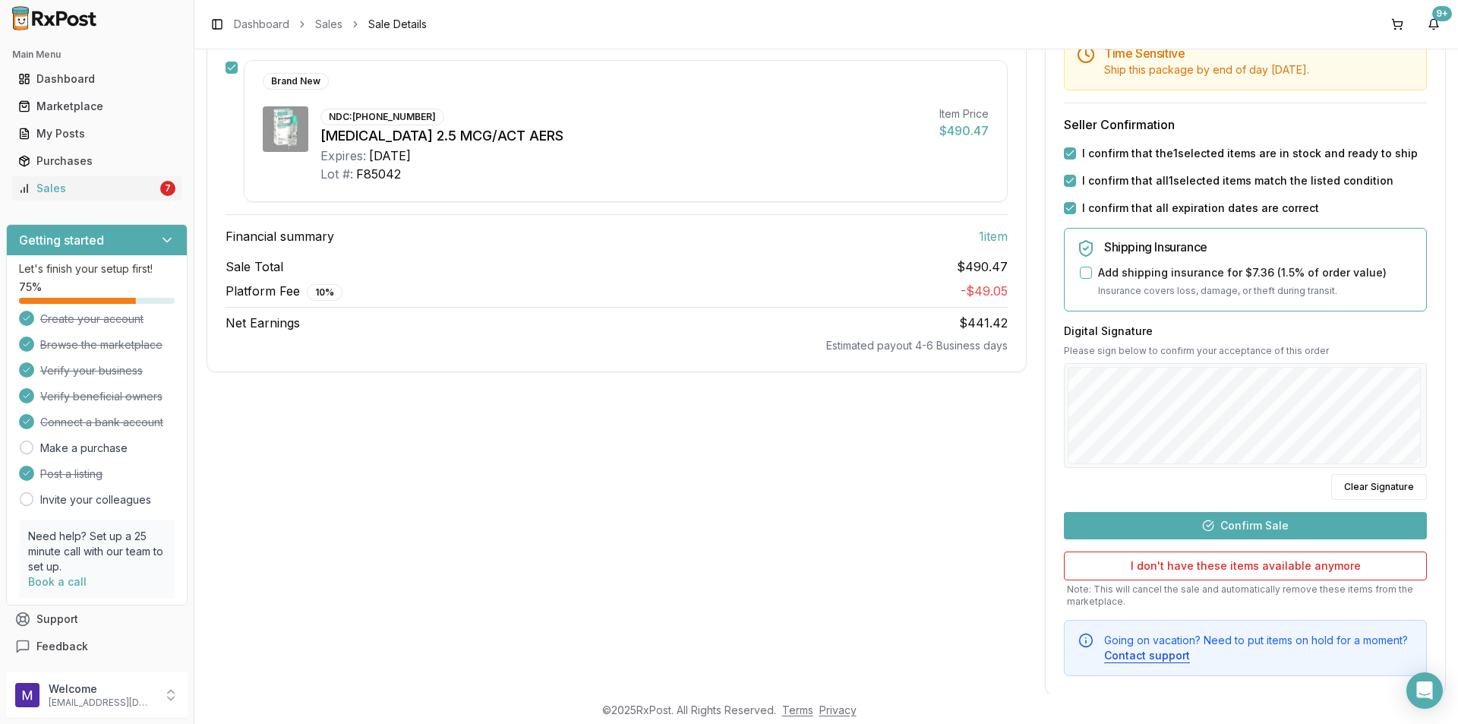
scroll to position [253, 0]
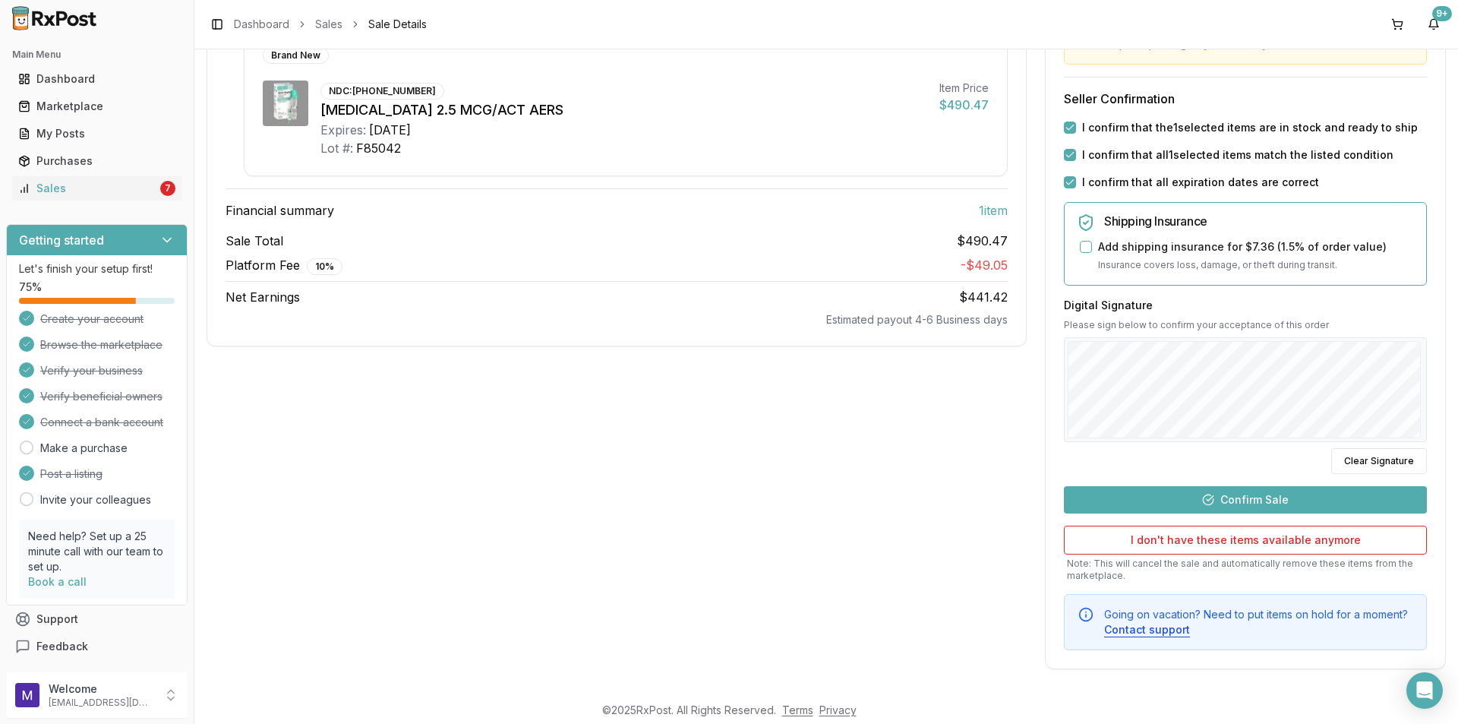
click at [1223, 500] on button "Confirm Sale" at bounding box center [1245, 499] width 363 height 27
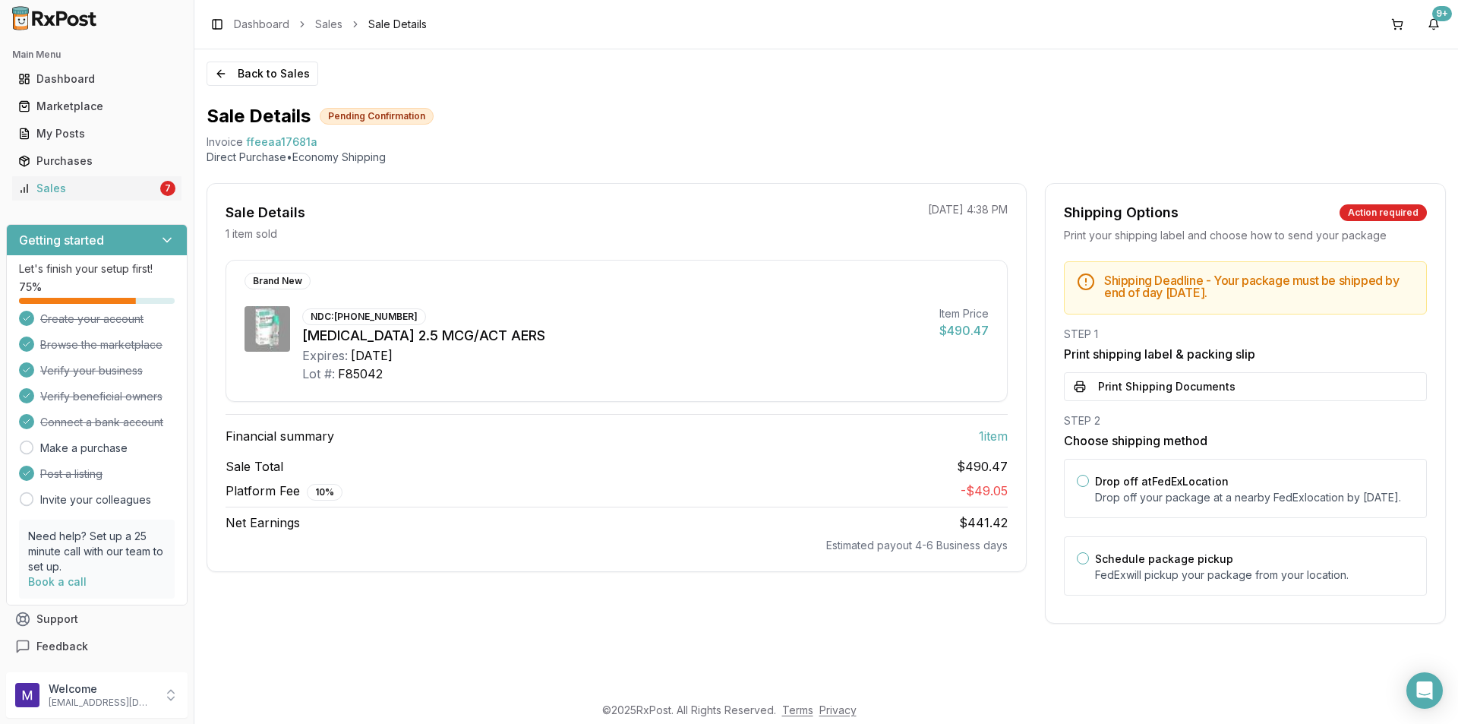
scroll to position [0, 0]
click at [261, 73] on button "Back to Sales" at bounding box center [263, 74] width 112 height 24
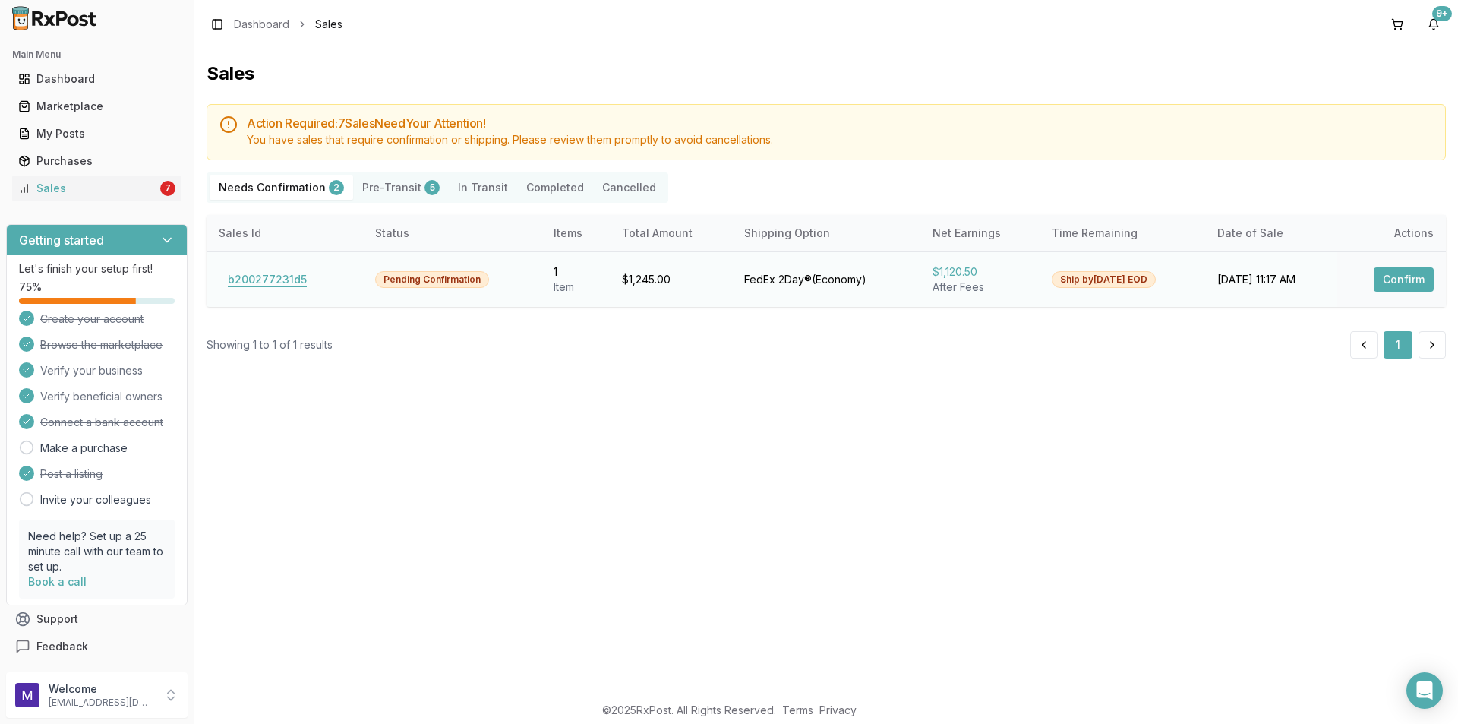
click at [261, 281] on button "b200277231d5" at bounding box center [267, 279] width 97 height 24
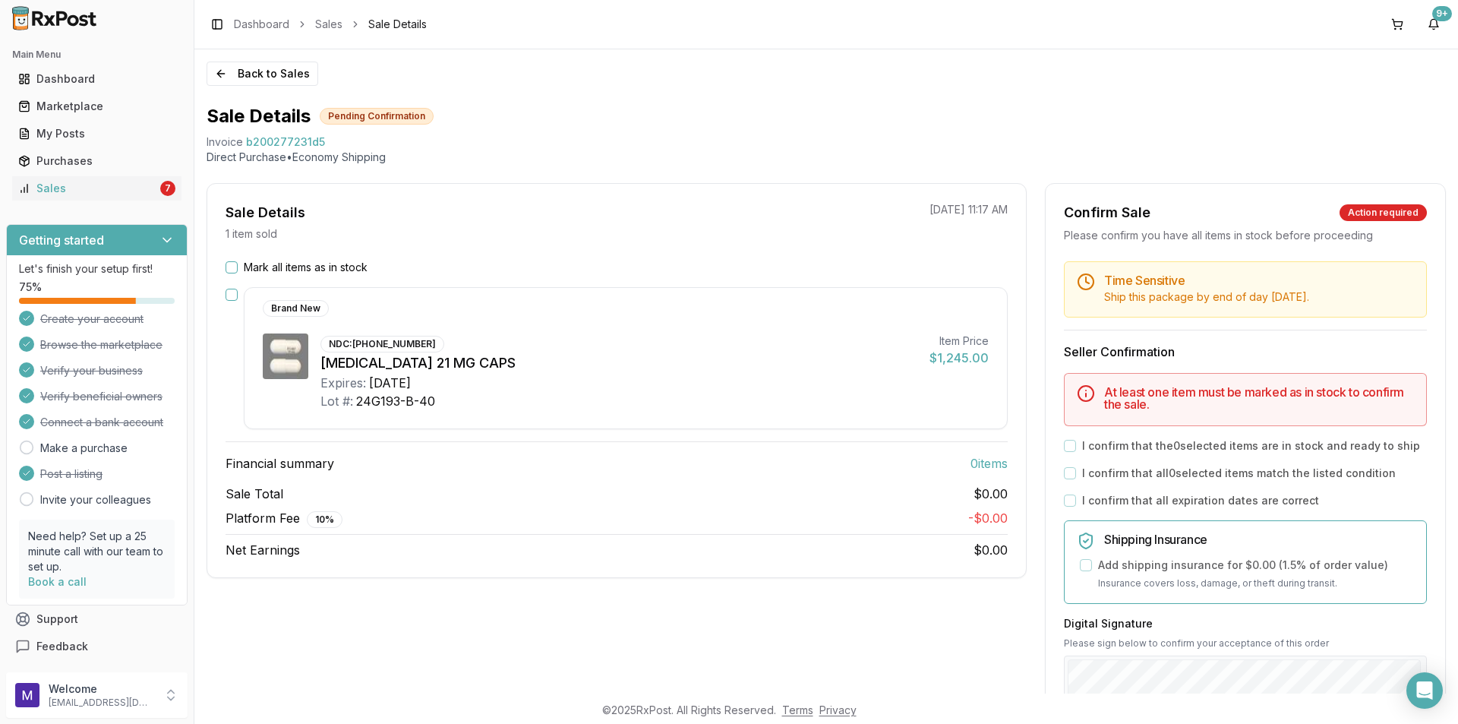
click at [224, 267] on div "Mark all items as in stock Brand New NDC: [PHONE_NUMBER] [MEDICAL_DATA] 21 MG C…" at bounding box center [616, 409] width 819 height 299
click at [229, 273] on button "Mark all items as in stock" at bounding box center [232, 267] width 12 height 12
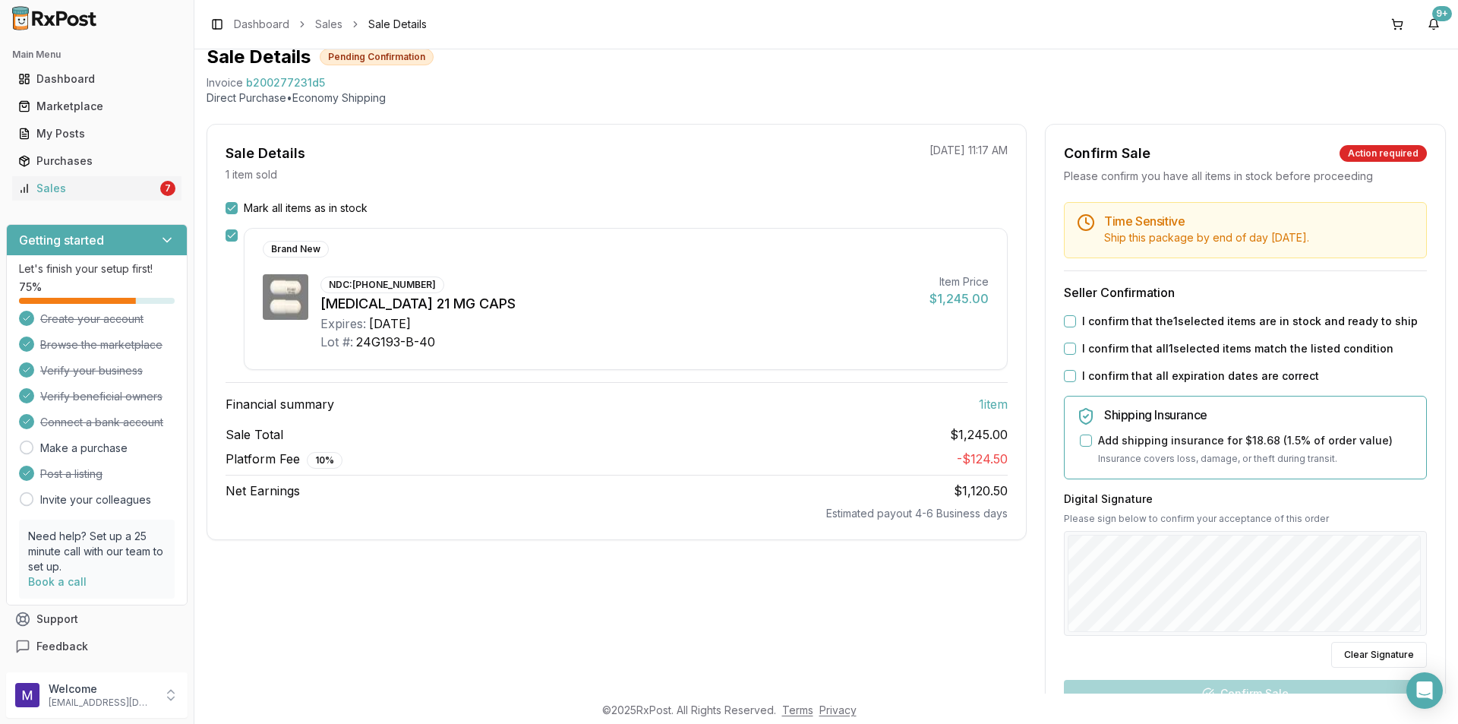
scroll to position [60, 0]
click at [1068, 305] on div "Time Sensitive Ship this package by end of day [DATE] . Seller Confirmation I c…" at bounding box center [1246, 522] width 400 height 642
click at [1070, 320] on button "I confirm that the 1 selected items are in stock and ready to ship" at bounding box center [1070, 320] width 12 height 12
click at [1068, 351] on button "I confirm that all 1 selected items match the listed condition" at bounding box center [1070, 348] width 12 height 12
click at [1064, 381] on div "I confirm that all expiration dates are correct" at bounding box center [1245, 375] width 363 height 15
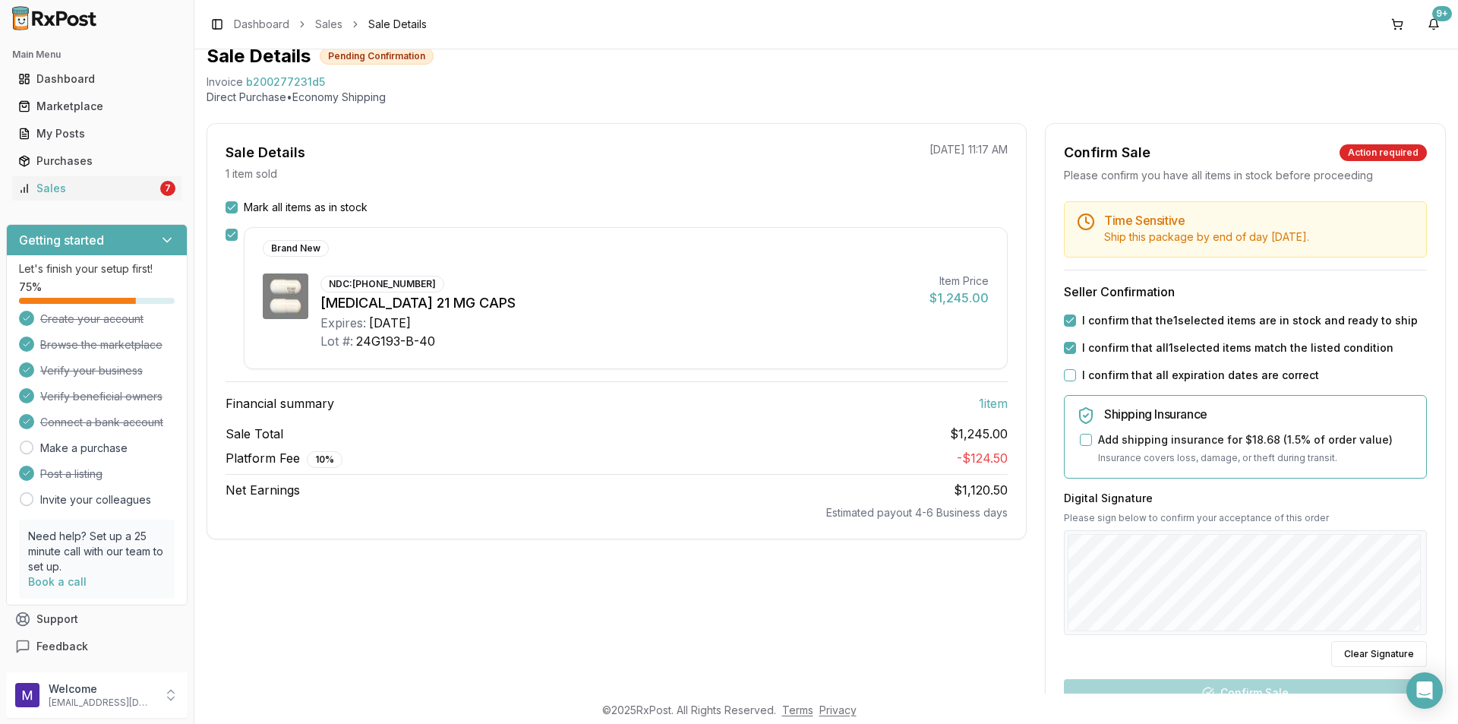
click at [1068, 377] on button "I confirm that all expiration dates are correct" at bounding box center [1070, 375] width 12 height 12
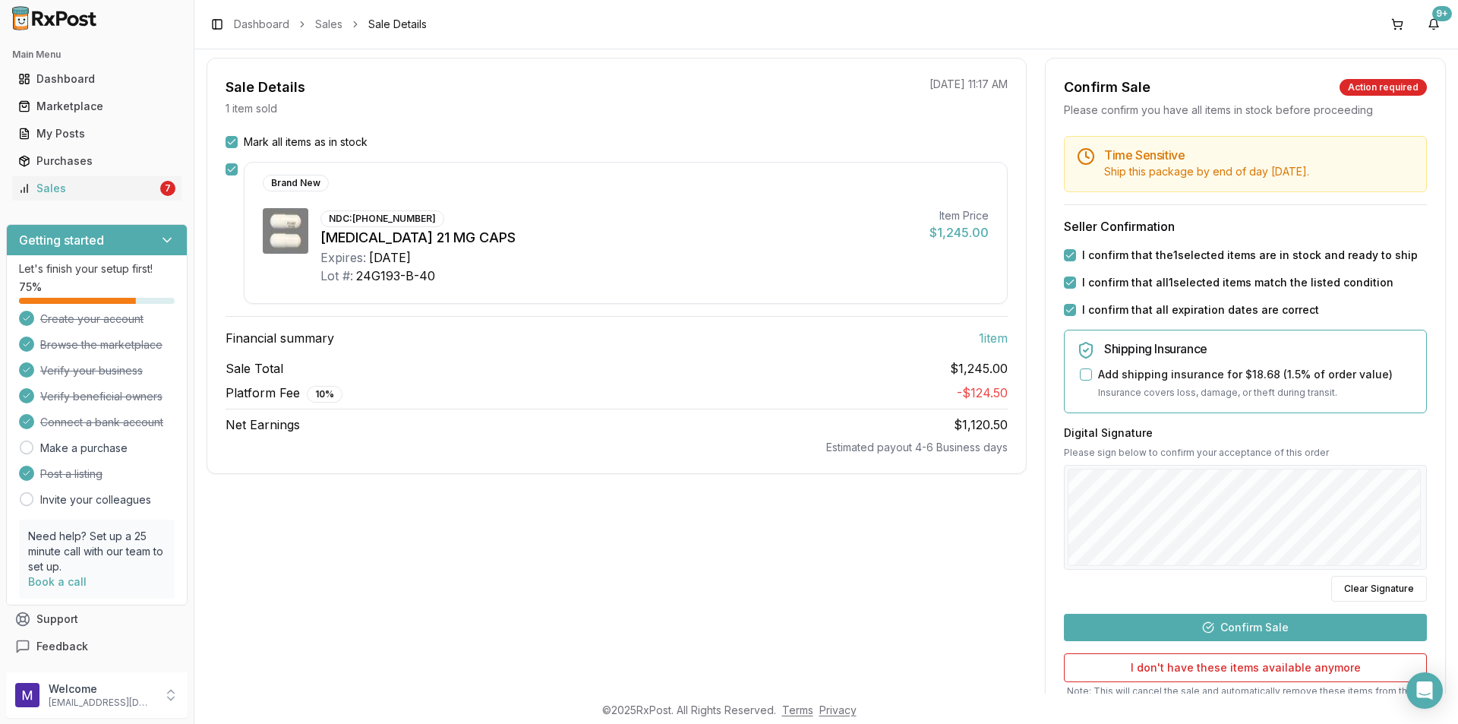
scroll to position [165, 0]
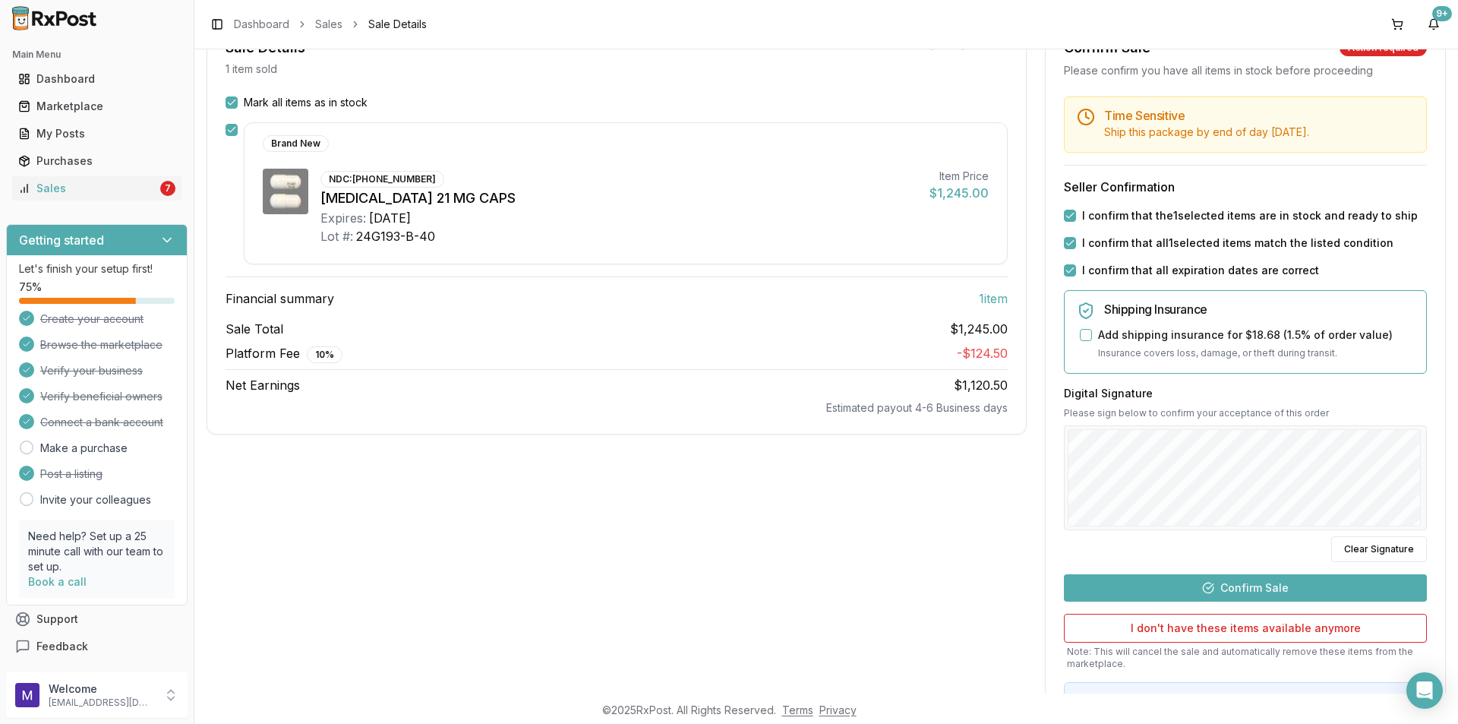
click at [1170, 592] on button "Confirm Sale" at bounding box center [1245, 587] width 363 height 27
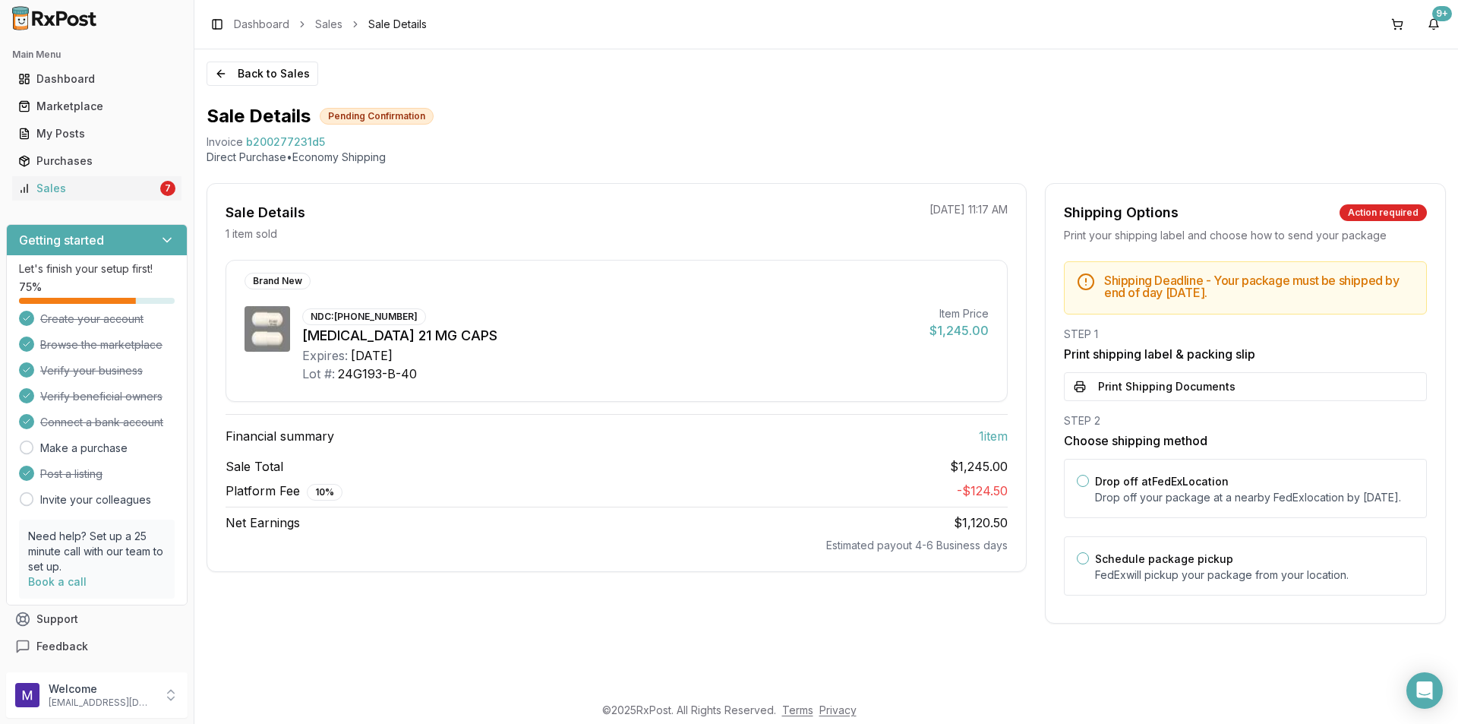
scroll to position [0, 0]
click at [279, 85] on button "Back to Sales" at bounding box center [263, 74] width 112 height 24
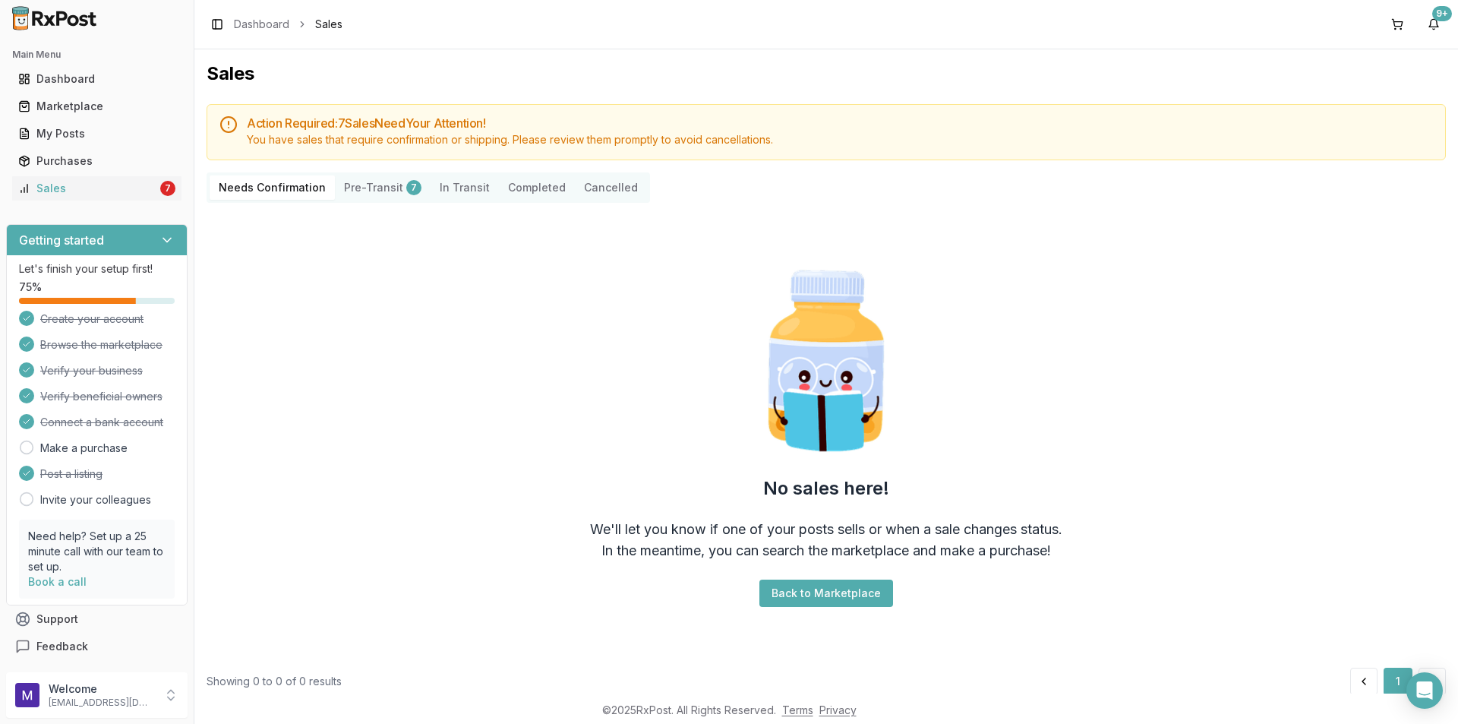
click at [387, 188] on button "Pre-Transit 7" at bounding box center [383, 187] width 96 height 24
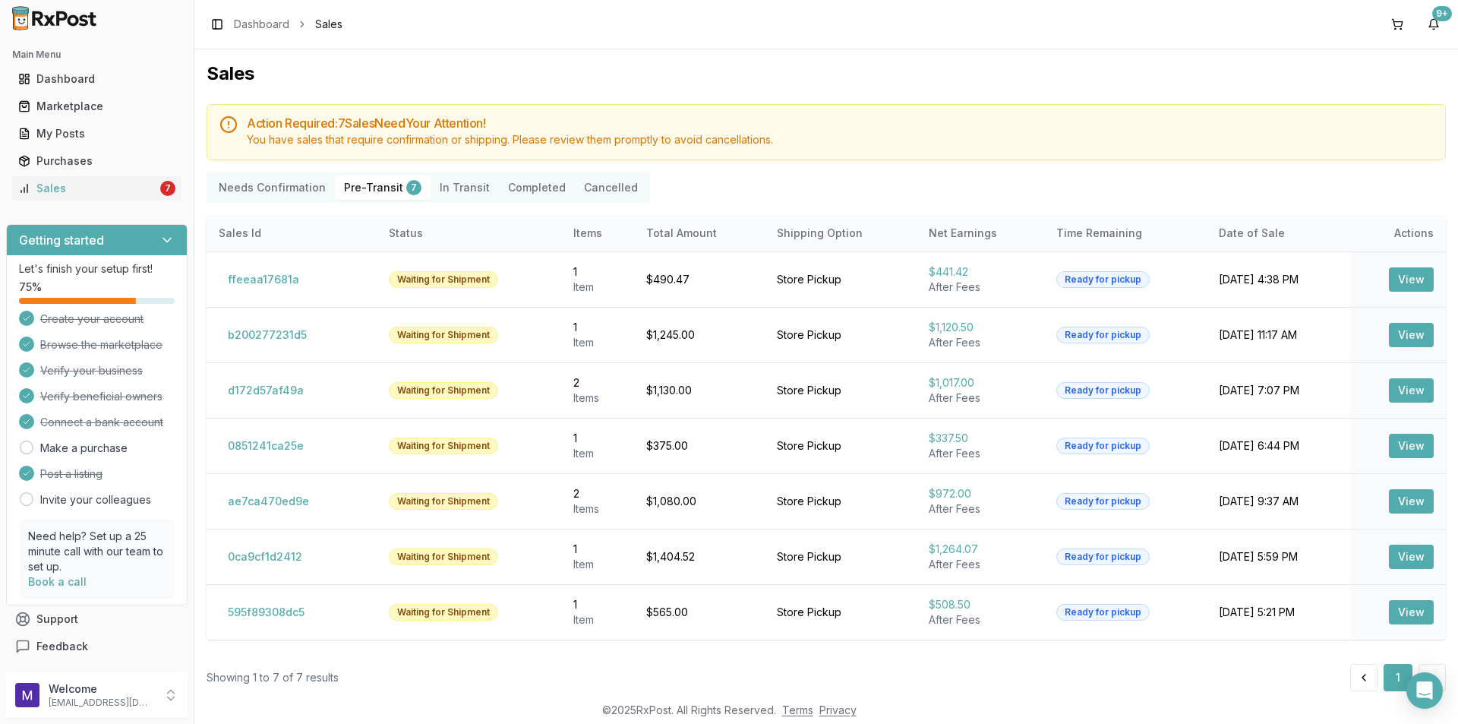
click at [448, 188] on Transit "In Transit" at bounding box center [465, 187] width 68 height 24
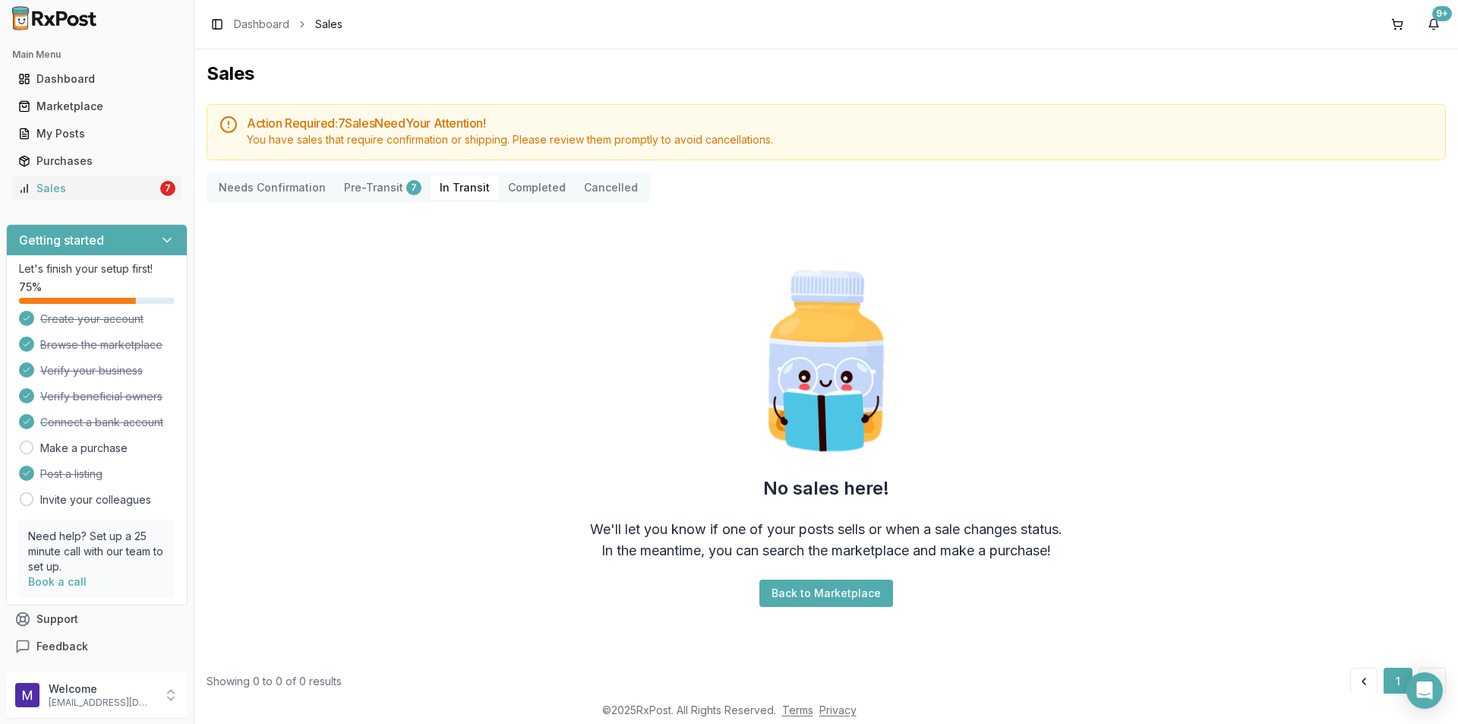
click at [516, 179] on button "Completed" at bounding box center [537, 187] width 76 height 24
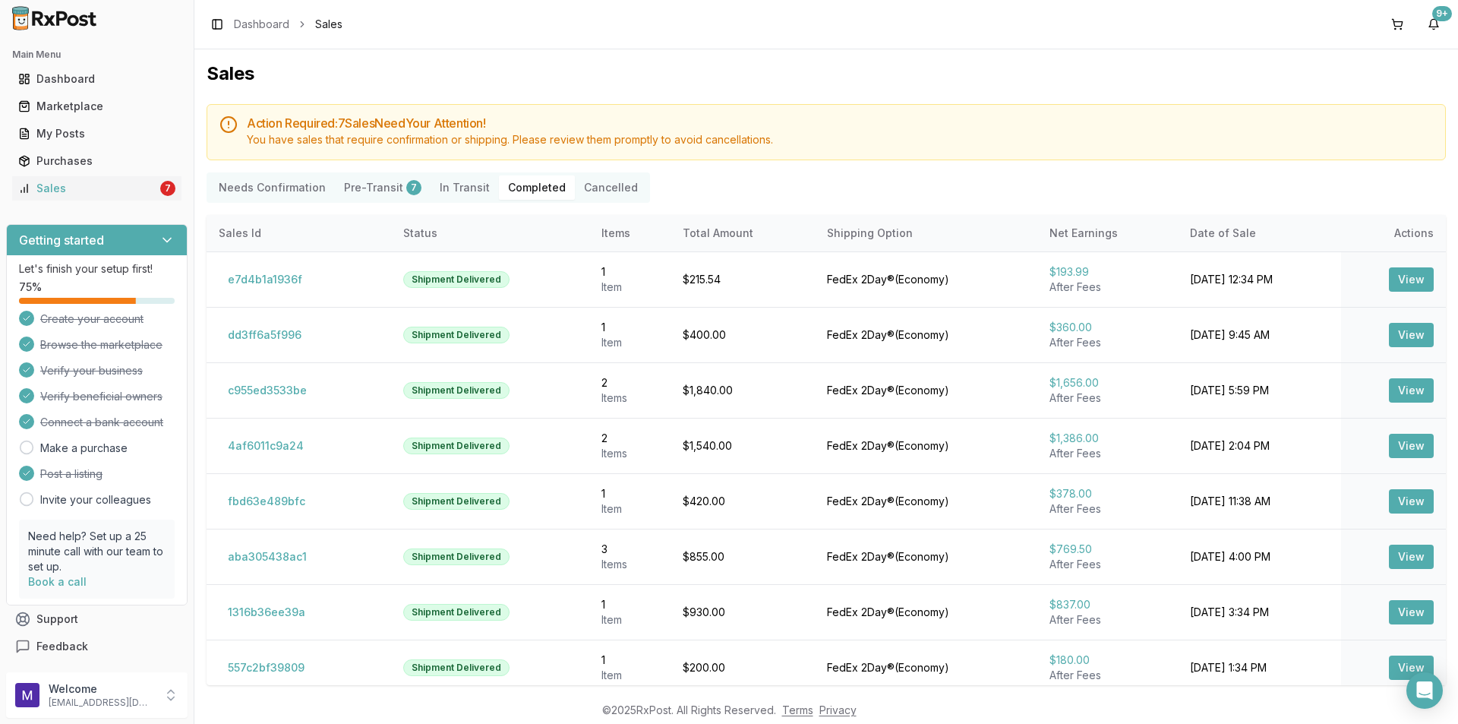
click at [293, 191] on Confirmation "Needs Confirmation" at bounding box center [272, 187] width 125 height 24
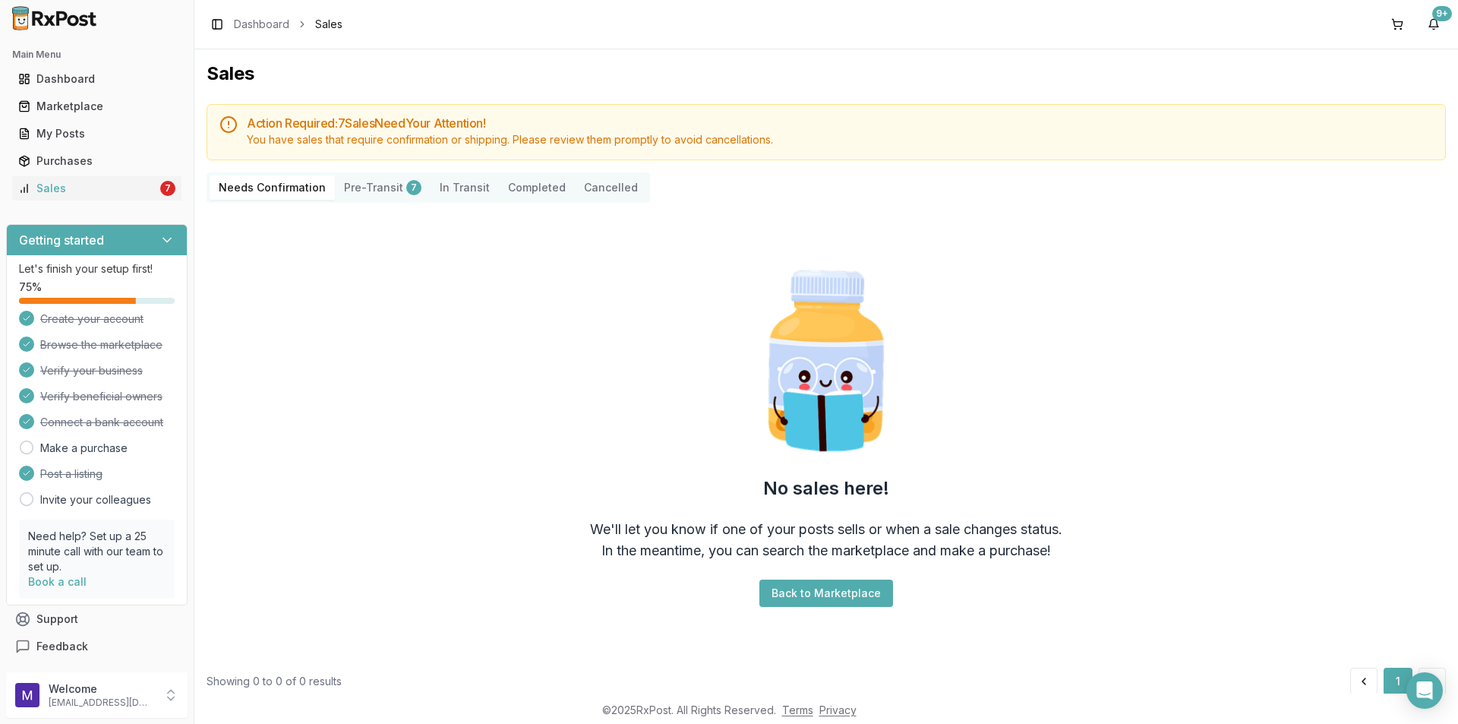
click at [352, 197] on button "Pre-Transit 7" at bounding box center [383, 187] width 96 height 24
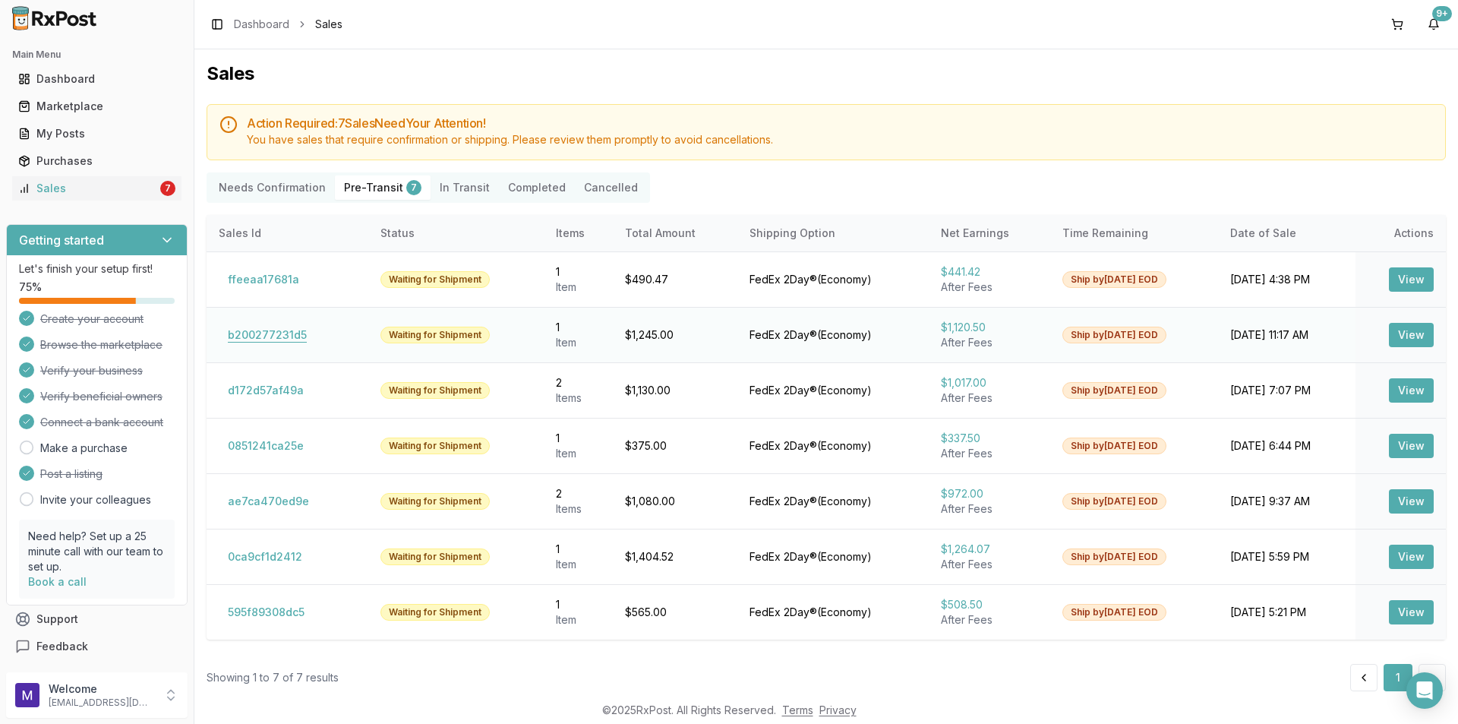
click at [281, 340] on button "b200277231d5" at bounding box center [267, 335] width 97 height 24
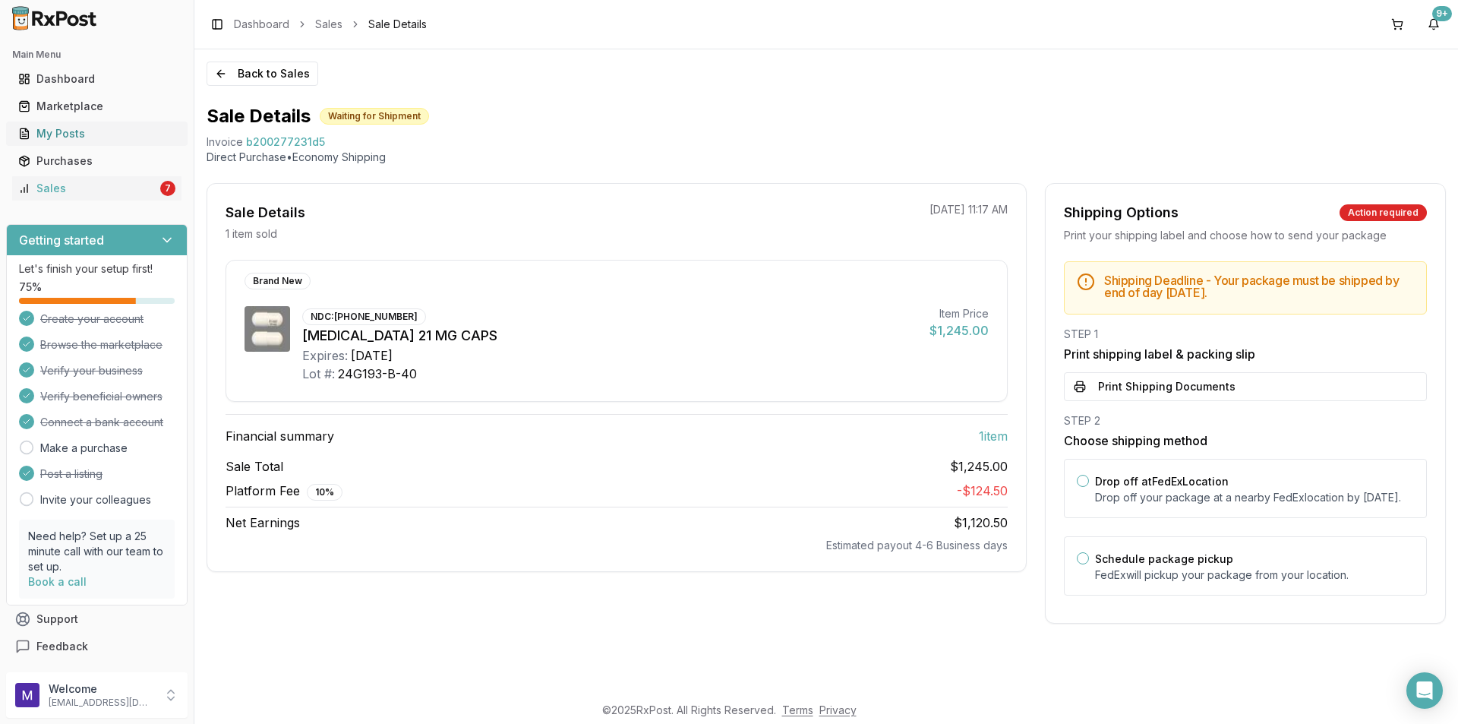
click at [98, 126] on div "My Posts" at bounding box center [96, 133] width 157 height 15
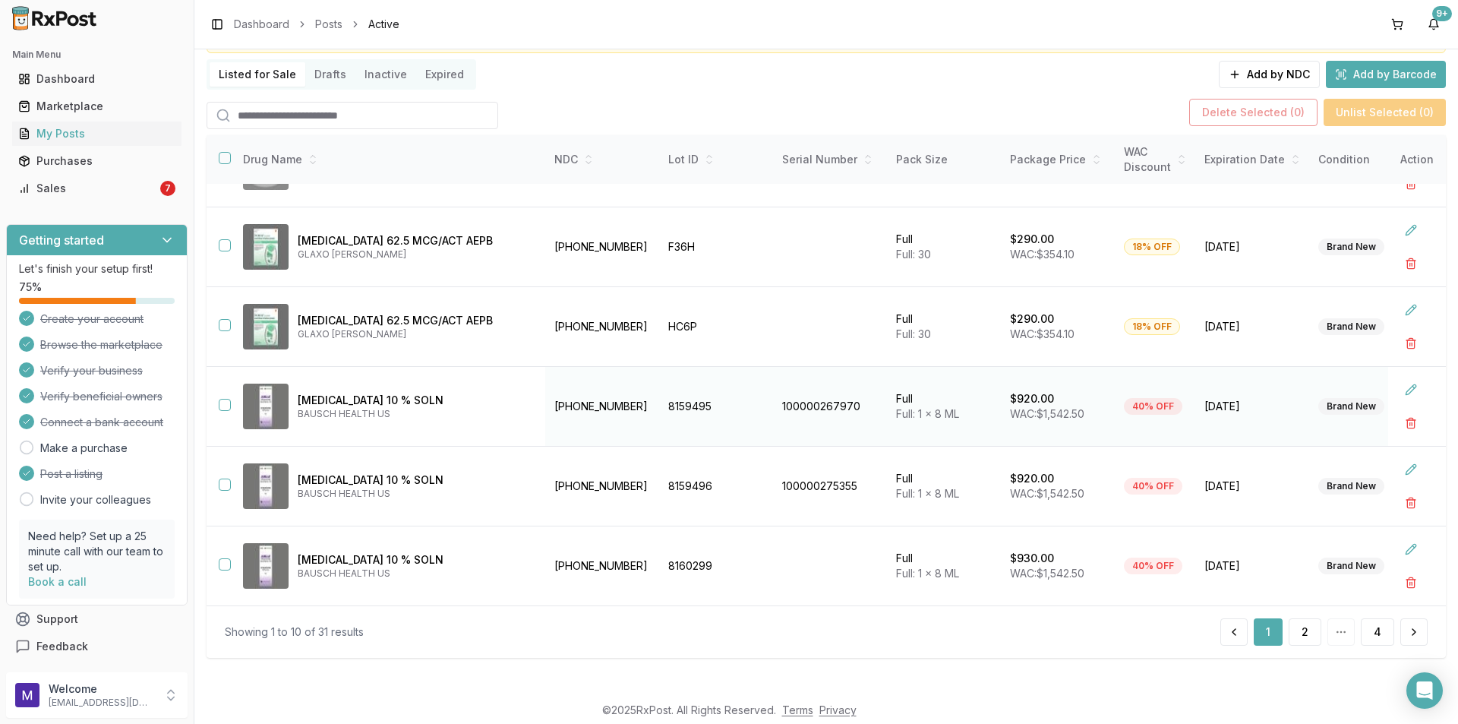
scroll to position [99, 0]
click at [1289, 630] on button "2" at bounding box center [1305, 630] width 33 height 27
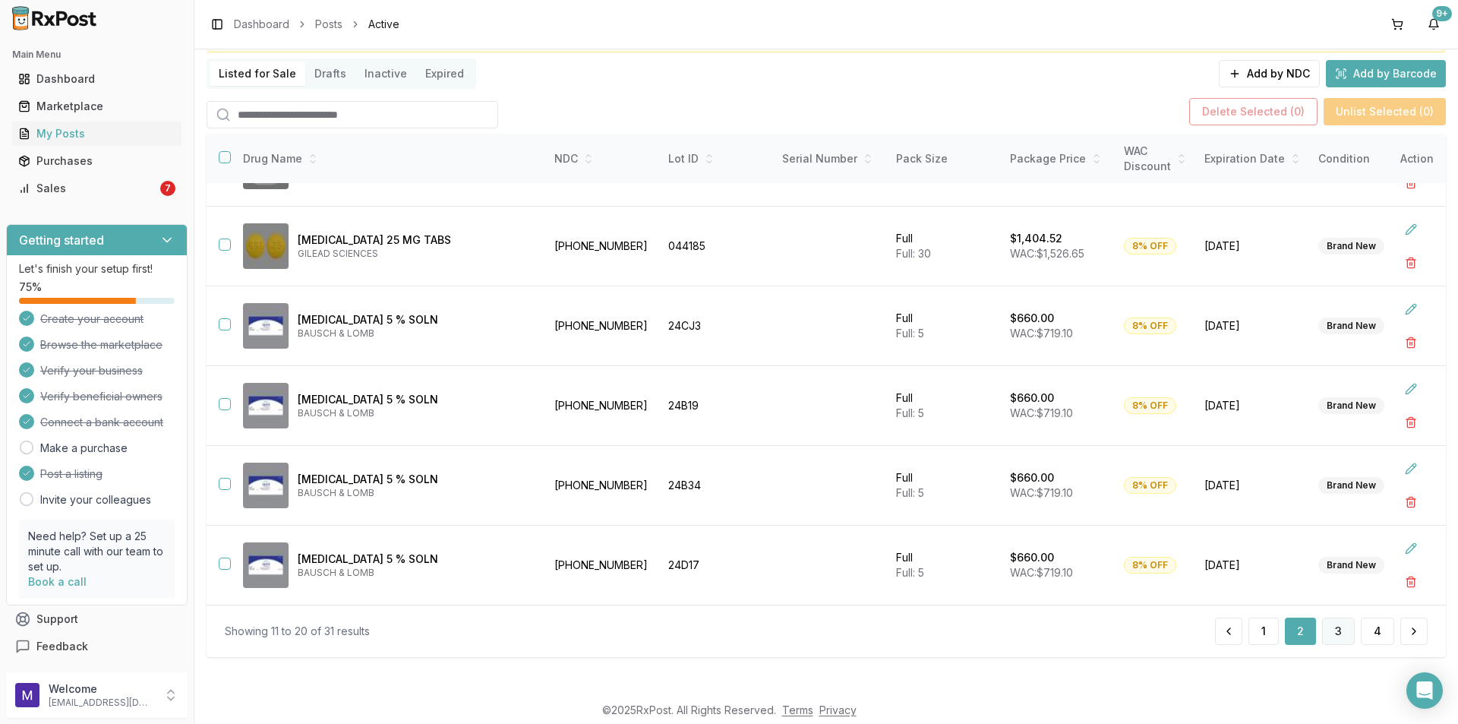
click at [1331, 628] on button "3" at bounding box center [1338, 630] width 33 height 27
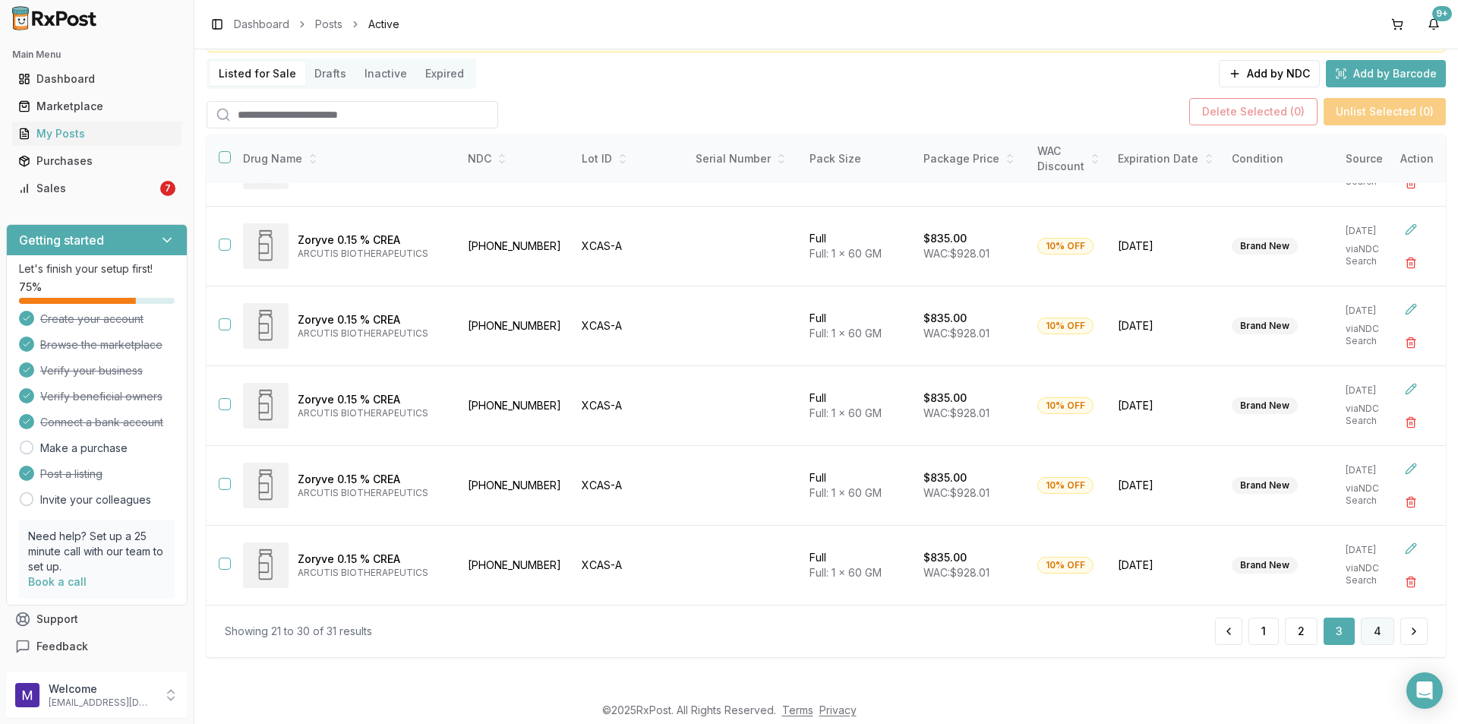
click at [1369, 634] on button "4" at bounding box center [1377, 630] width 33 height 27
